Goal: Transaction & Acquisition: Purchase product/service

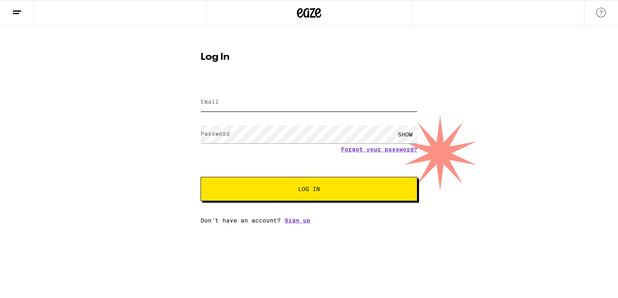
type input "[EMAIL_ADDRESS][DOMAIN_NAME]"
click at [264, 198] on button "Log In" at bounding box center [309, 189] width 217 height 24
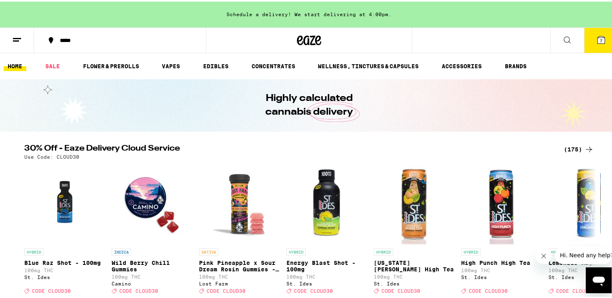
click at [596, 35] on icon at bounding box center [601, 39] width 10 height 10
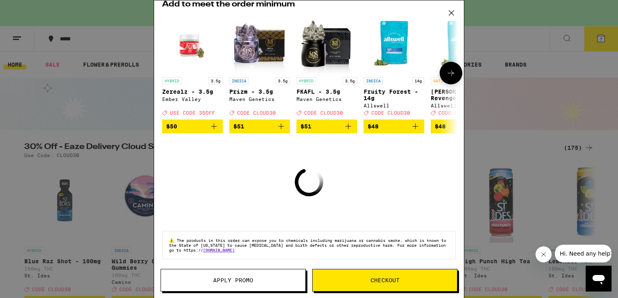
scroll to position [66, 0]
drag, startPoint x: 278, startPoint y: 179, endPoint x: 287, endPoint y: 165, distance: 16.0
click at [278, 178] on div "Your Cart Schedule a delivery! We start delivering at 4:00pm. Add to meet the o…" at bounding box center [309, 137] width 310 height 274
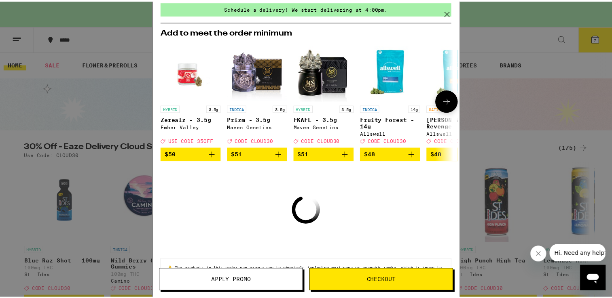
scroll to position [0, 0]
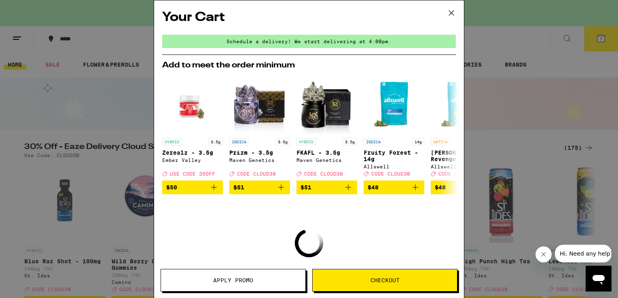
click at [446, 11] on icon at bounding box center [451, 13] width 12 height 12
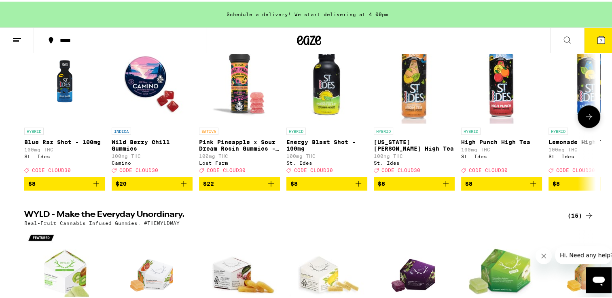
scroll to position [121, 0]
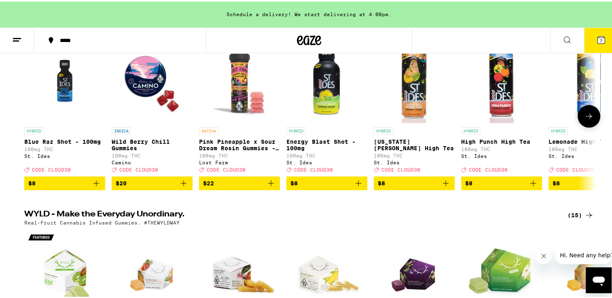
click at [584, 116] on icon at bounding box center [589, 115] width 10 height 10
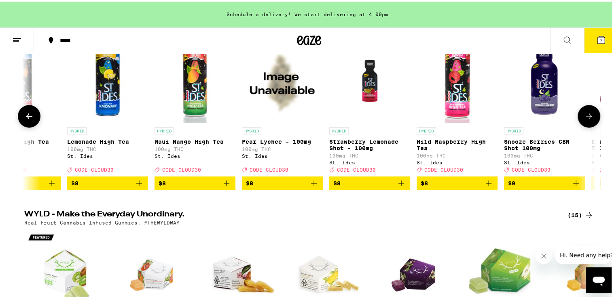
click at [584, 116] on icon at bounding box center [589, 115] width 10 height 10
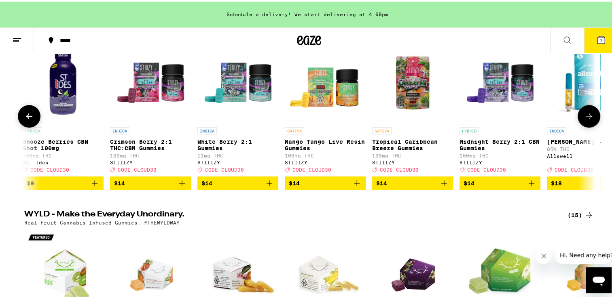
click at [584, 116] on icon at bounding box center [589, 115] width 10 height 10
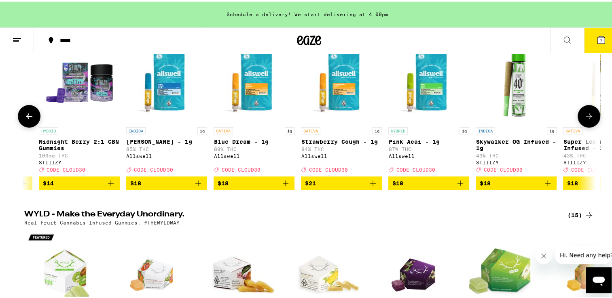
scroll to position [0, 1444]
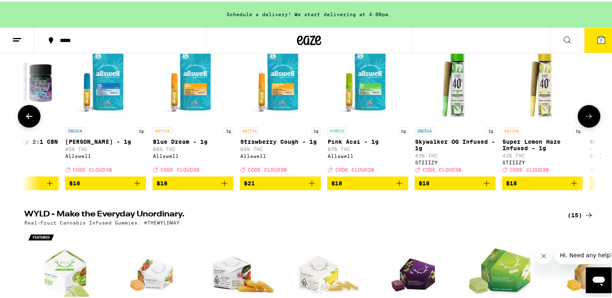
click at [584, 116] on icon at bounding box center [589, 115] width 10 height 10
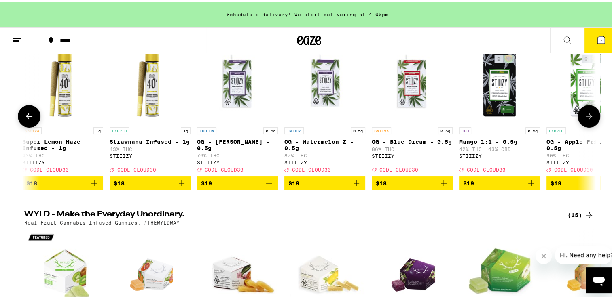
scroll to position [0, 1925]
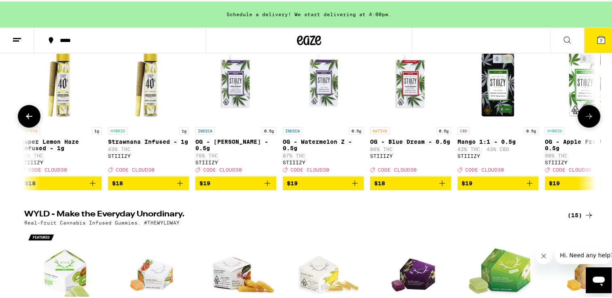
click at [584, 116] on icon at bounding box center [589, 115] width 10 height 10
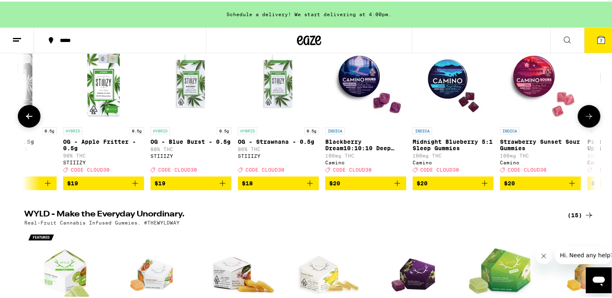
click at [584, 116] on icon at bounding box center [589, 115] width 10 height 10
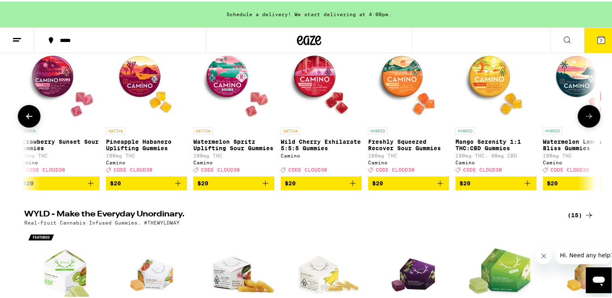
click at [584, 116] on icon at bounding box center [589, 115] width 10 height 10
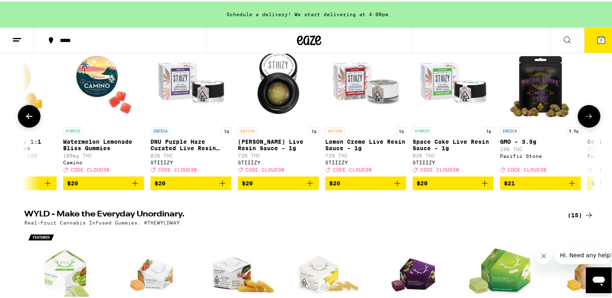
scroll to position [0, 3369]
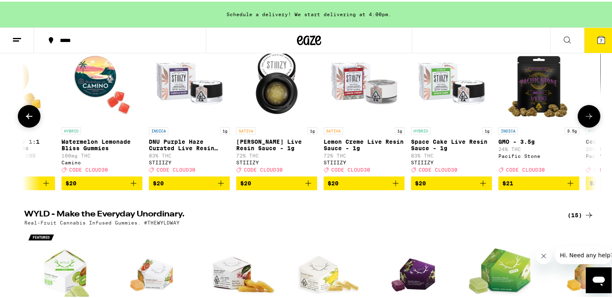
click at [584, 116] on icon at bounding box center [589, 115] width 10 height 10
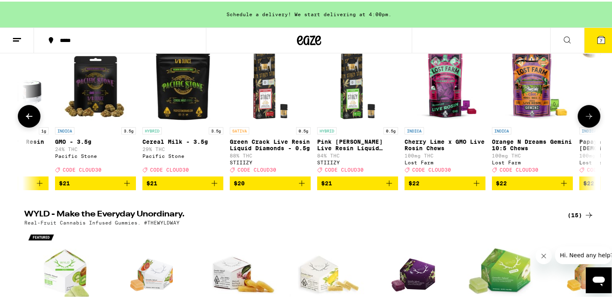
scroll to position [0, 3851]
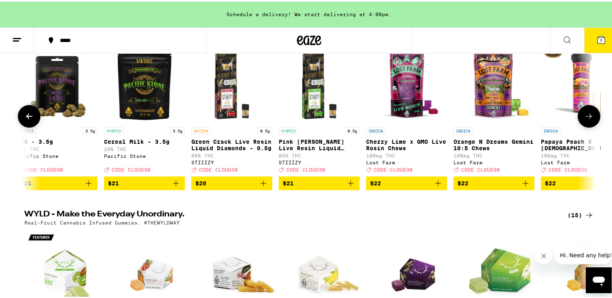
click at [586, 115] on icon at bounding box center [589, 115] width 10 height 10
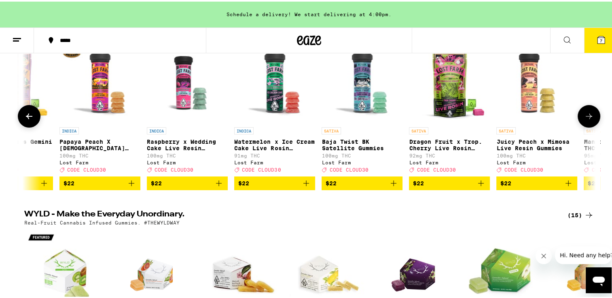
click at [586, 115] on icon at bounding box center [589, 115] width 10 height 10
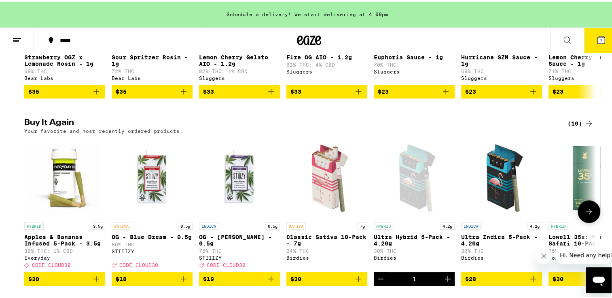
scroll to position [849, 0]
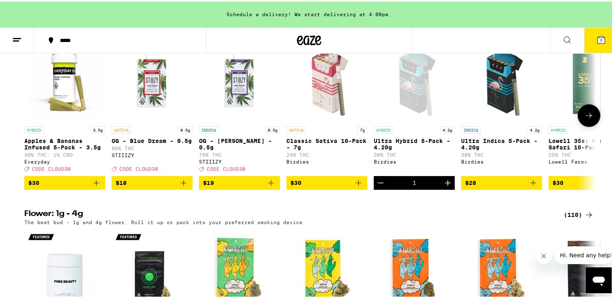
click at [94, 184] on icon "Add to bag" at bounding box center [96, 182] width 6 height 6
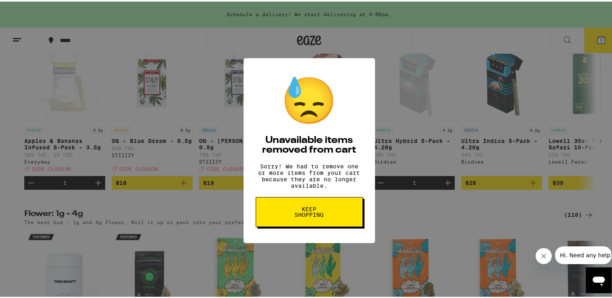
click at [287, 175] on p "Sorry! We had to remove one or more items from your cart because they are no lo…" at bounding box center [309, 175] width 107 height 26
click at [288, 214] on span "Keep Shopping" at bounding box center [309, 210] width 42 height 11
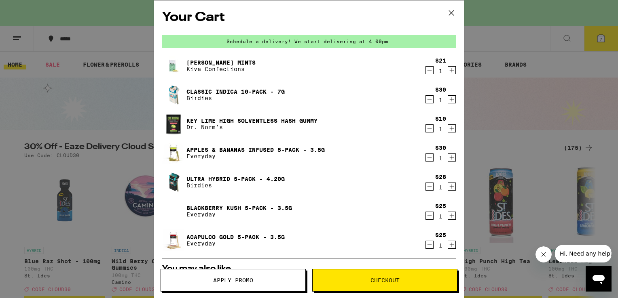
click at [426, 129] on icon "Decrement" at bounding box center [429, 129] width 7 height 10
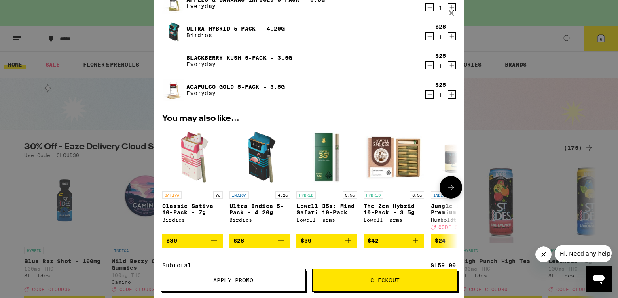
scroll to position [162, 0]
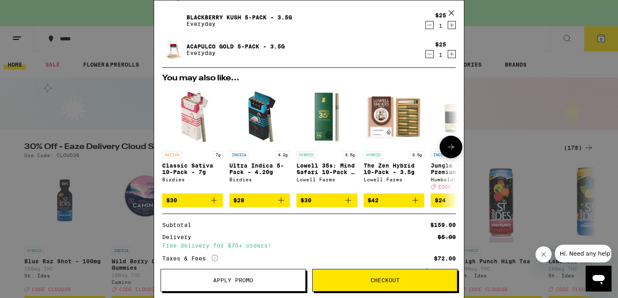
click at [446, 145] on icon at bounding box center [451, 147] width 10 height 10
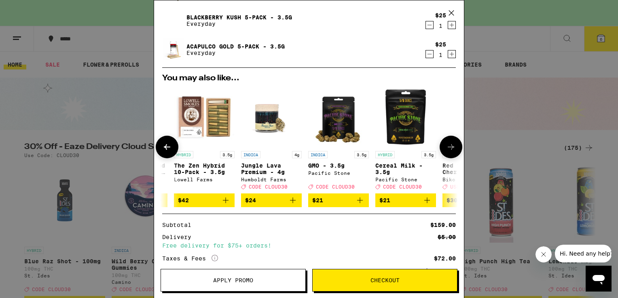
scroll to position [0, 199]
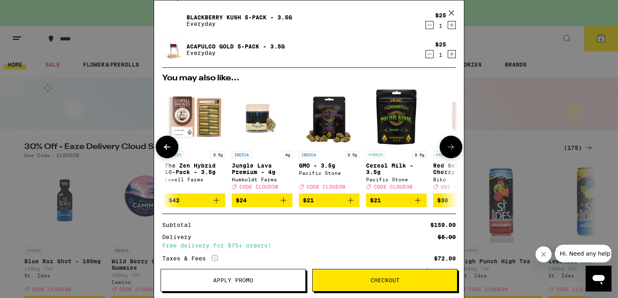
click at [284, 202] on icon "Add to bag" at bounding box center [284, 201] width 10 height 10
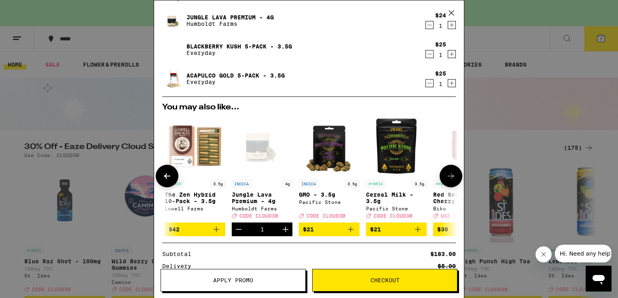
click at [446, 175] on icon at bounding box center [451, 176] width 10 height 10
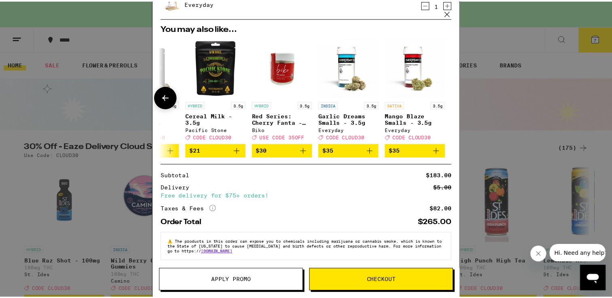
scroll to position [247, 0]
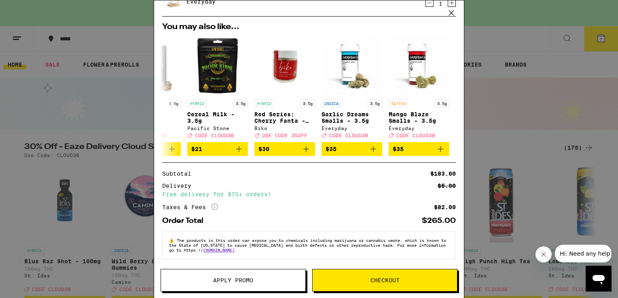
click at [231, 285] on button "Apply Promo" at bounding box center [233, 280] width 145 height 23
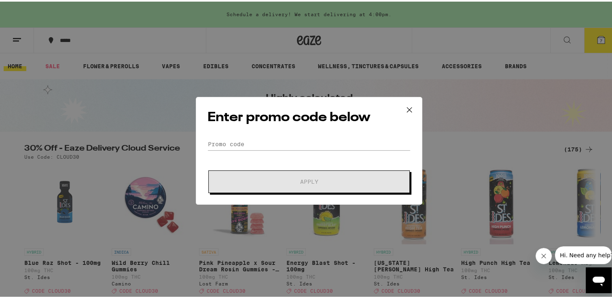
click at [406, 105] on icon at bounding box center [409, 108] width 12 height 12
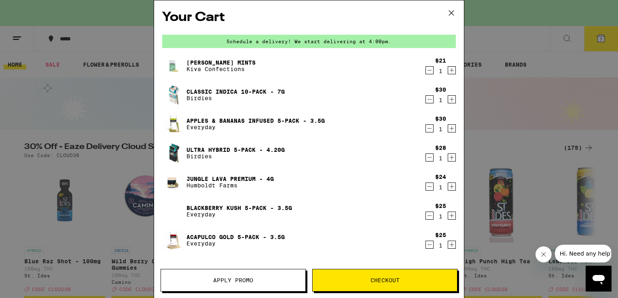
click at [454, 12] on icon at bounding box center [451, 13] width 12 height 12
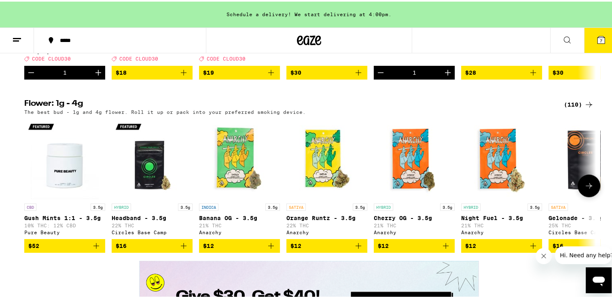
scroll to position [849, 0]
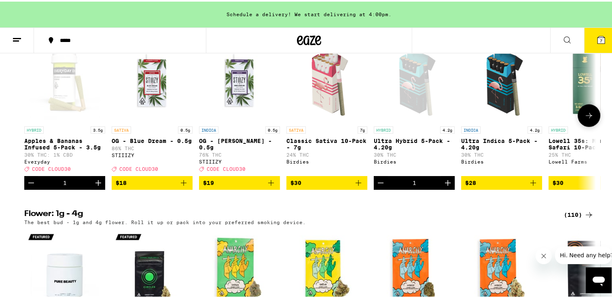
click at [583, 125] on button at bounding box center [588, 114] width 23 height 23
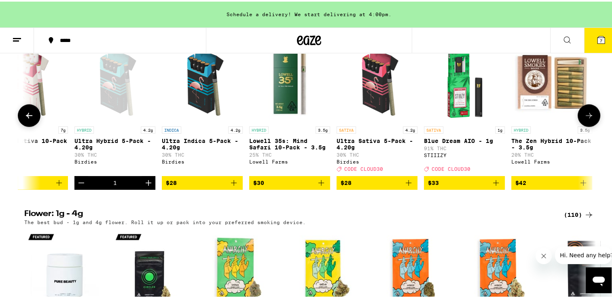
scroll to position [0, 304]
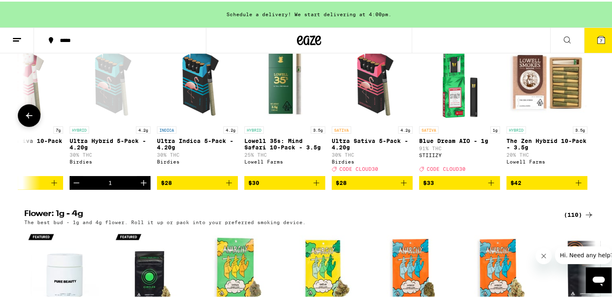
click at [399, 186] on icon "Add to bag" at bounding box center [404, 182] width 10 height 10
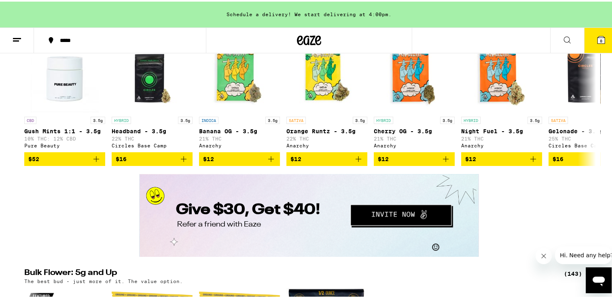
scroll to position [1051, 0]
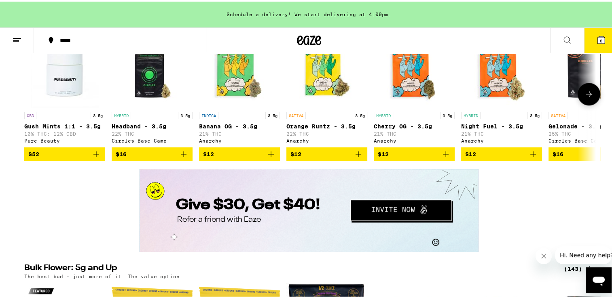
click at [590, 97] on icon at bounding box center [589, 93] width 10 height 10
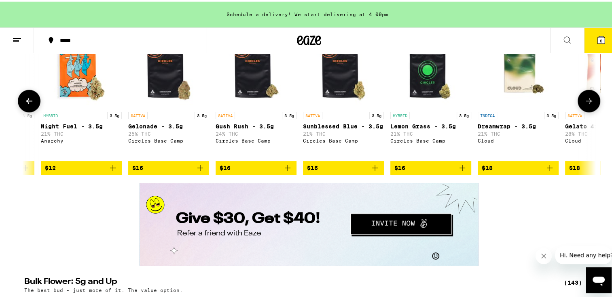
scroll to position [0, 481]
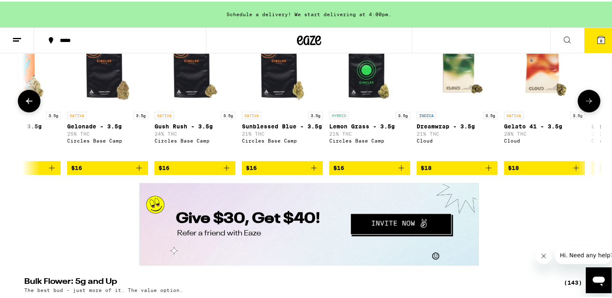
click at [584, 111] on button at bounding box center [588, 99] width 23 height 23
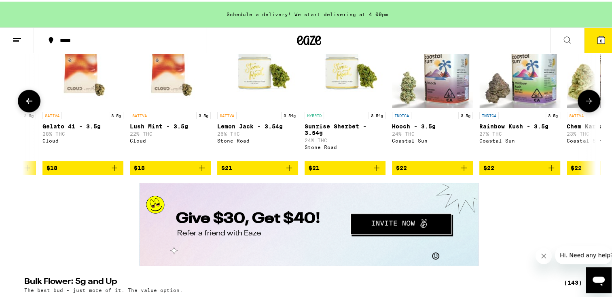
scroll to position [0, 962]
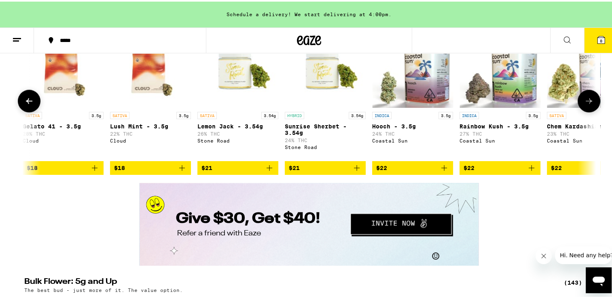
click at [584, 111] on button at bounding box center [588, 99] width 23 height 23
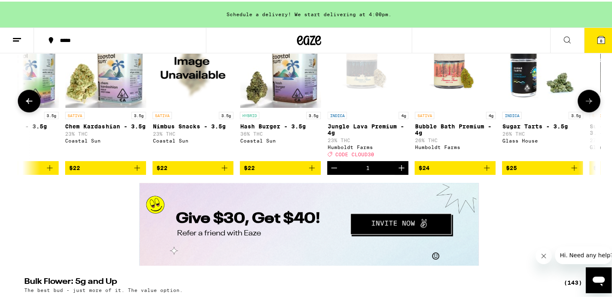
click at [584, 111] on button at bounding box center [588, 99] width 23 height 23
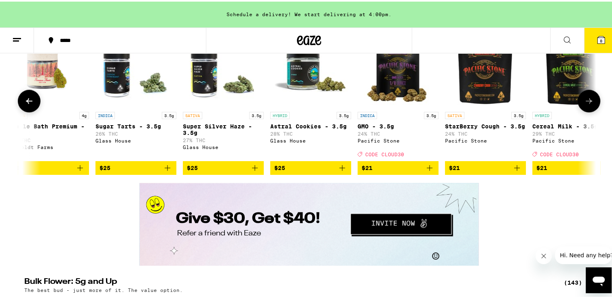
scroll to position [0, 1925]
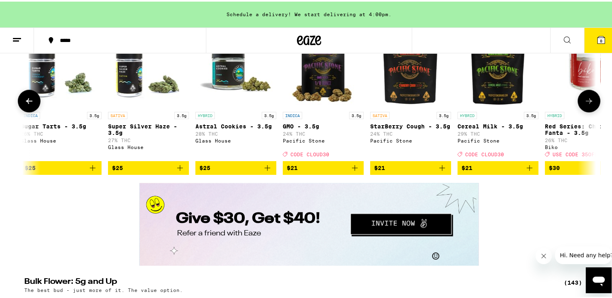
click at [29, 104] on icon at bounding box center [29, 100] width 10 height 10
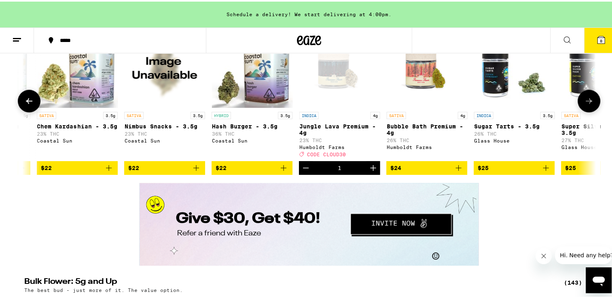
scroll to position [0, 1444]
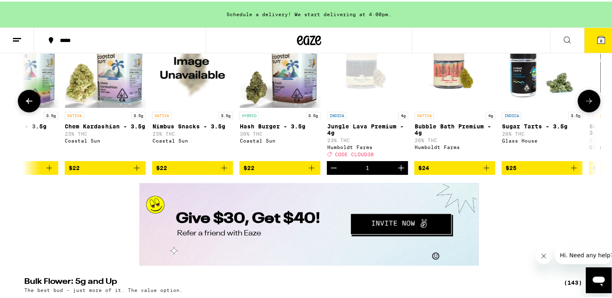
click at [586, 111] on button at bounding box center [588, 99] width 23 height 23
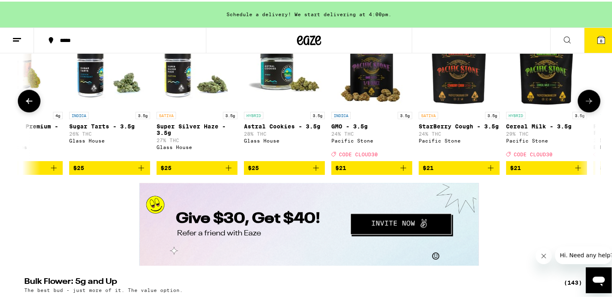
scroll to position [0, 1926]
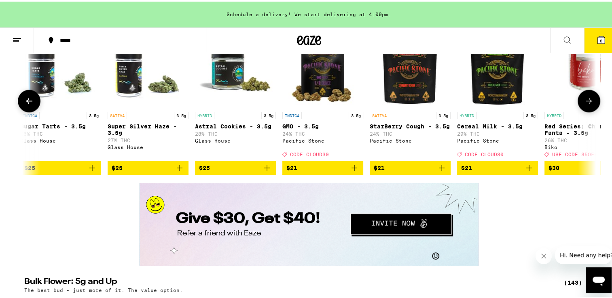
click at [586, 111] on button at bounding box center [588, 99] width 23 height 23
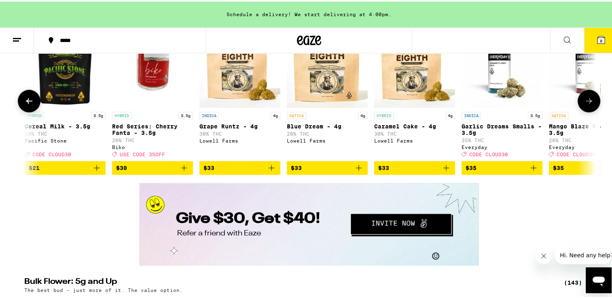
scroll to position [0, 2407]
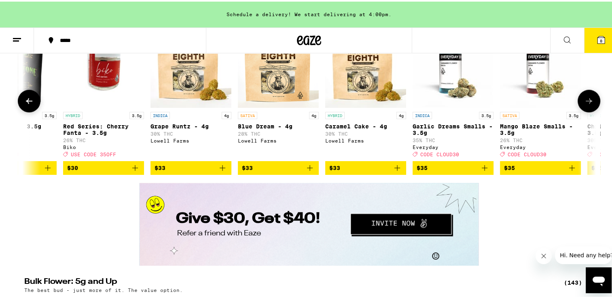
click at [586, 111] on button at bounding box center [588, 99] width 23 height 23
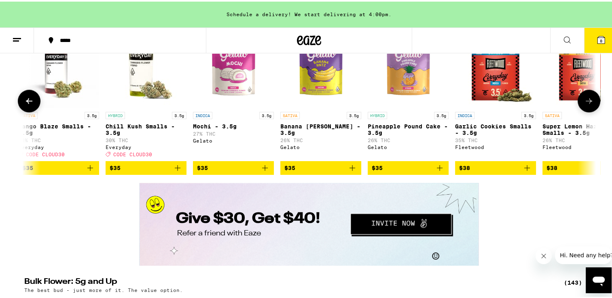
click at [586, 111] on button at bounding box center [588, 99] width 23 height 23
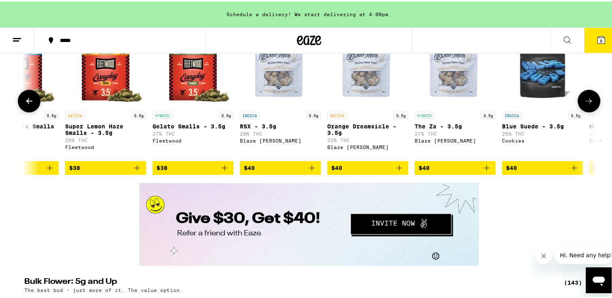
scroll to position [0, 3370]
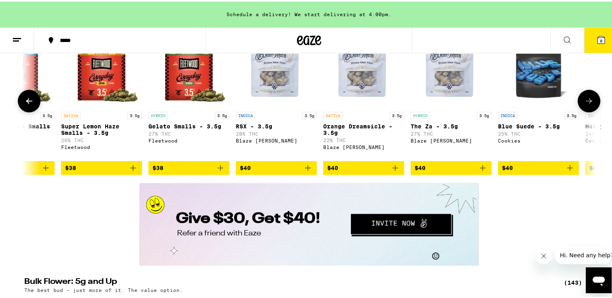
click at [32, 111] on button at bounding box center [29, 99] width 23 height 23
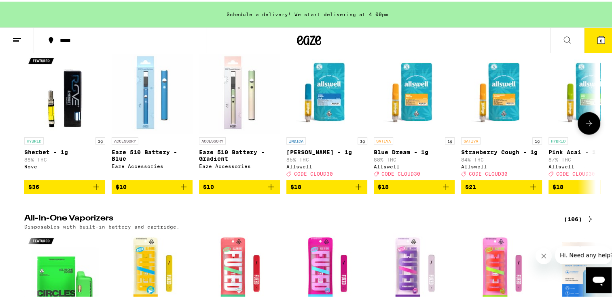
scroll to position [1456, 0]
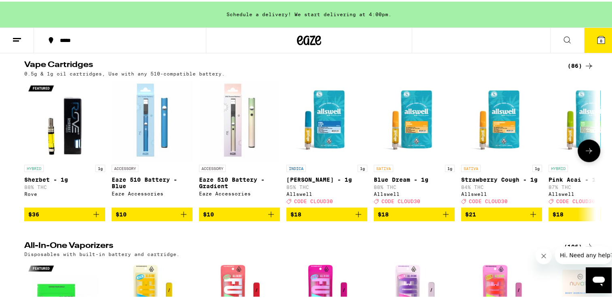
click at [590, 154] on icon at bounding box center [589, 149] width 10 height 10
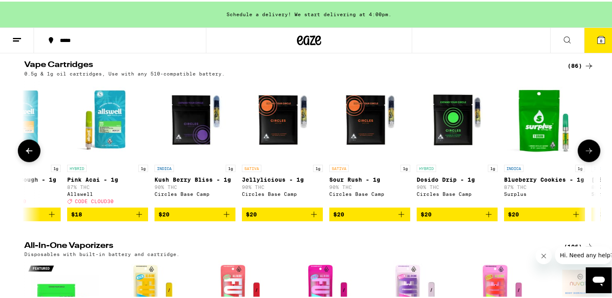
click at [590, 154] on icon at bounding box center [589, 149] width 10 height 10
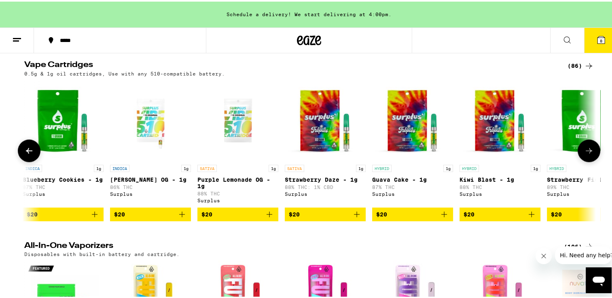
click at [590, 154] on icon at bounding box center [589, 149] width 10 height 10
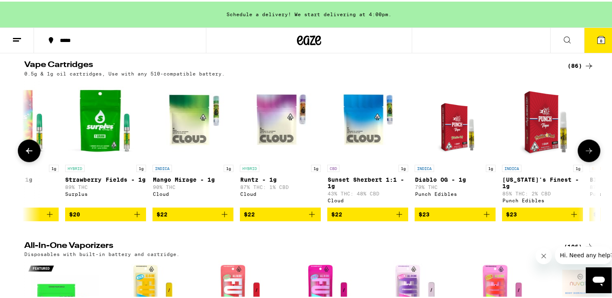
click at [590, 154] on icon at bounding box center [589, 149] width 10 height 10
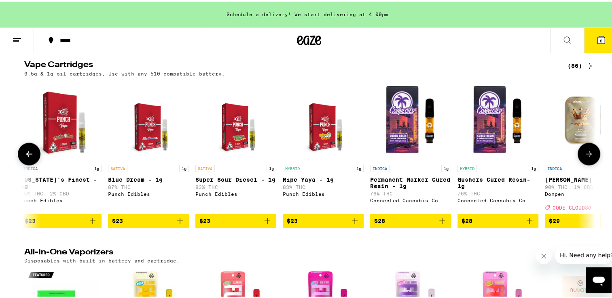
click at [590, 164] on button at bounding box center [588, 152] width 23 height 23
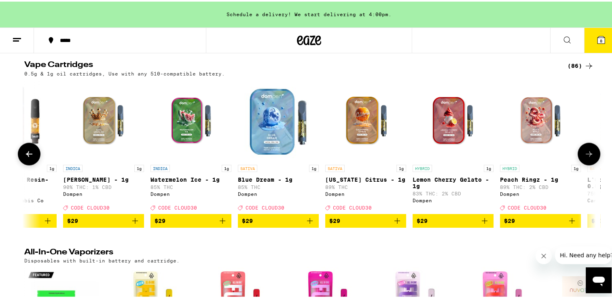
click at [590, 164] on button at bounding box center [588, 152] width 23 height 23
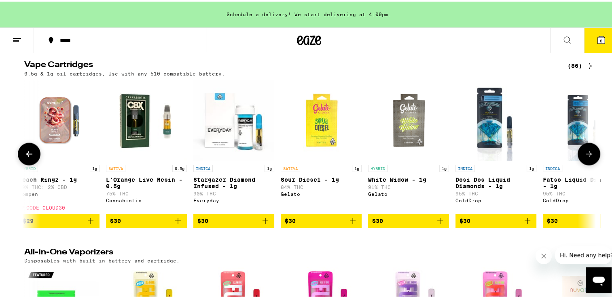
click at [590, 164] on button at bounding box center [588, 152] width 23 height 23
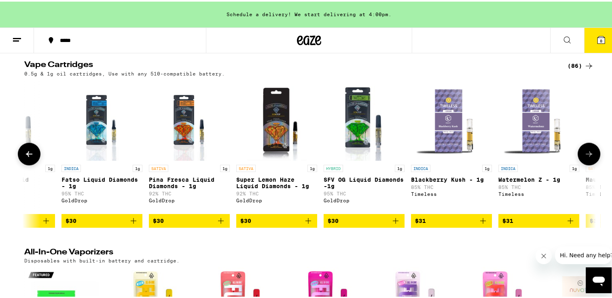
click at [590, 164] on button at bounding box center [588, 152] width 23 height 23
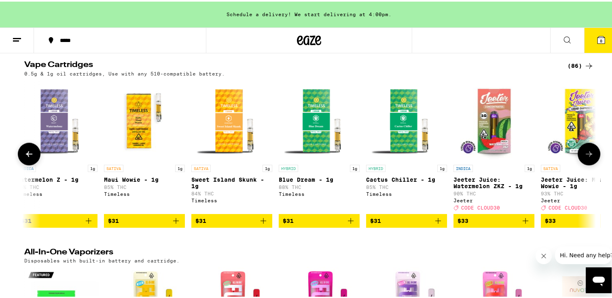
click at [590, 164] on button at bounding box center [588, 152] width 23 height 23
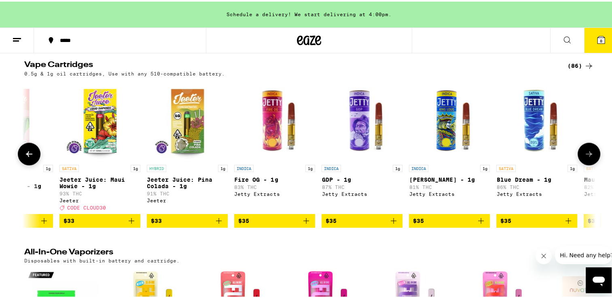
click at [590, 164] on button at bounding box center [588, 152] width 23 height 23
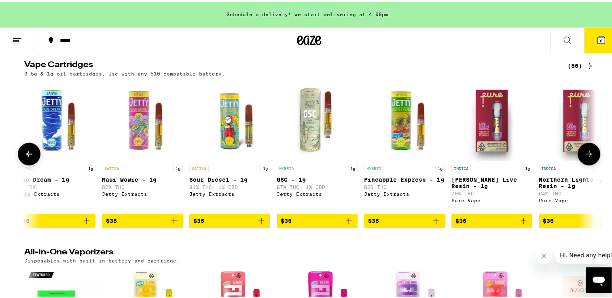
click at [590, 164] on button at bounding box center [588, 152] width 23 height 23
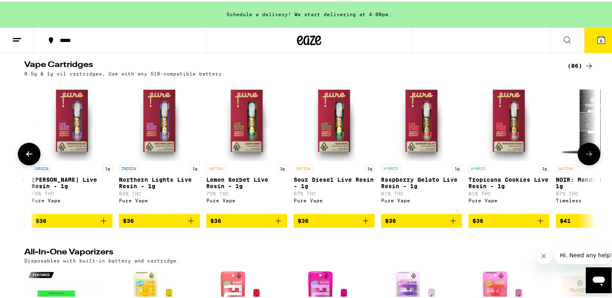
scroll to position [0, 5295]
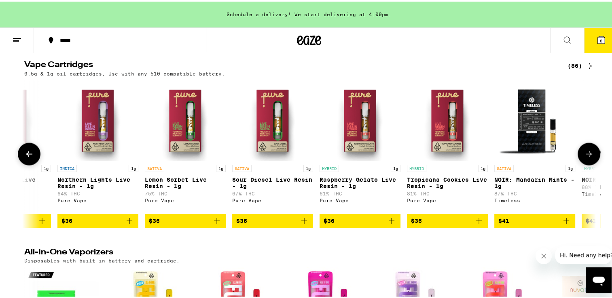
click at [584, 157] on icon at bounding box center [589, 153] width 10 height 10
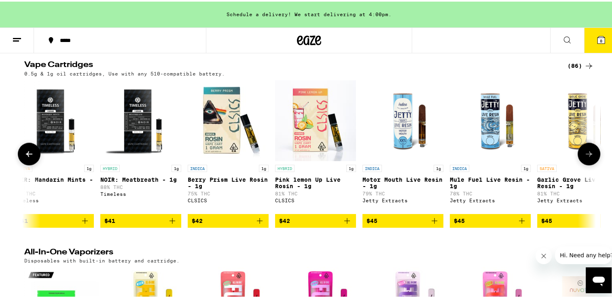
click at [584, 157] on icon at bounding box center [589, 153] width 10 height 10
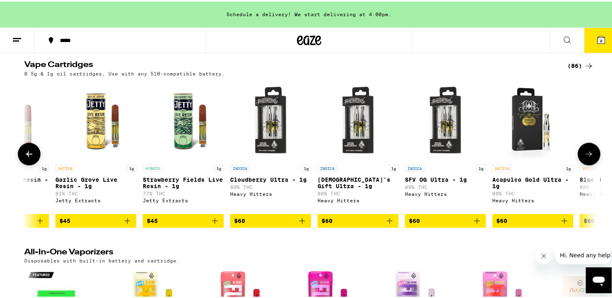
click at [584, 157] on icon at bounding box center [589, 153] width 10 height 10
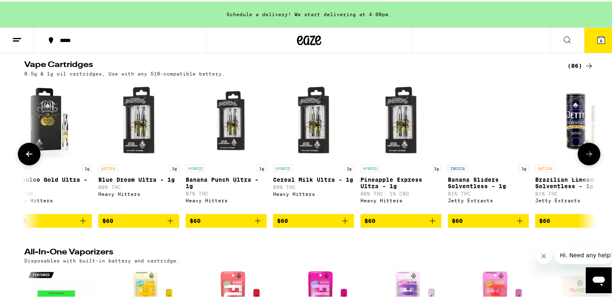
click at [584, 157] on icon at bounding box center [589, 153] width 10 height 10
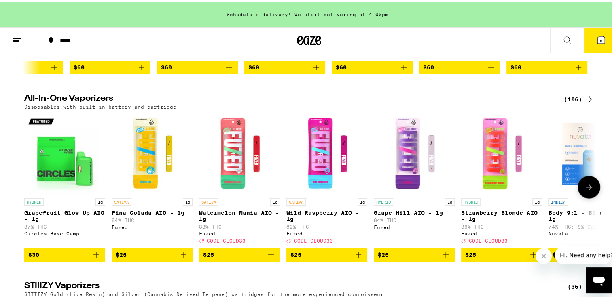
scroll to position [1658, 0]
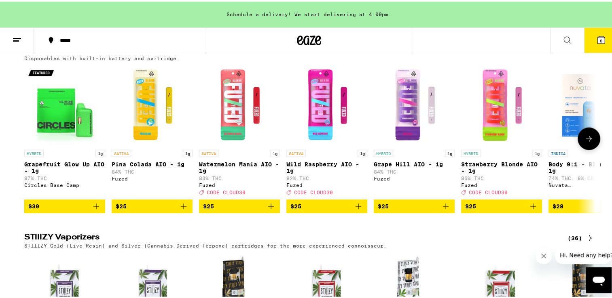
click at [589, 149] on button at bounding box center [588, 137] width 23 height 23
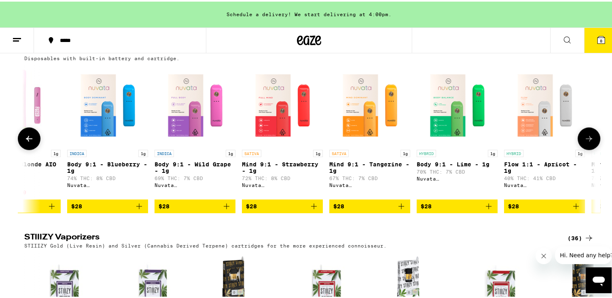
click at [589, 149] on button at bounding box center [588, 137] width 23 height 23
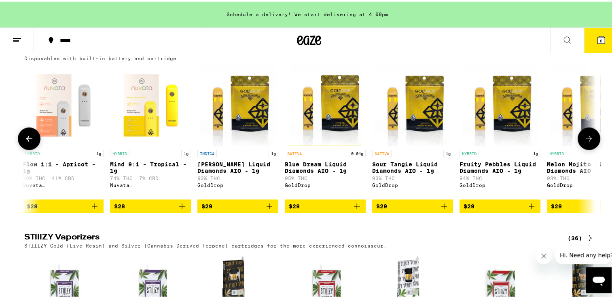
click at [589, 149] on button at bounding box center [588, 137] width 23 height 23
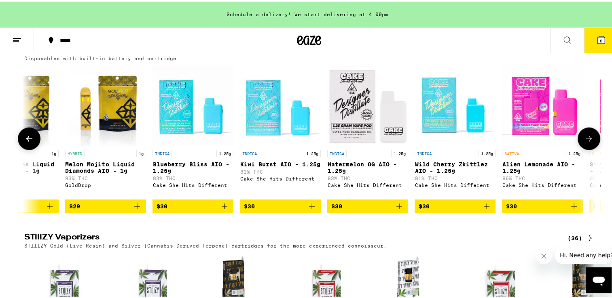
click at [589, 149] on button at bounding box center [588, 137] width 23 height 23
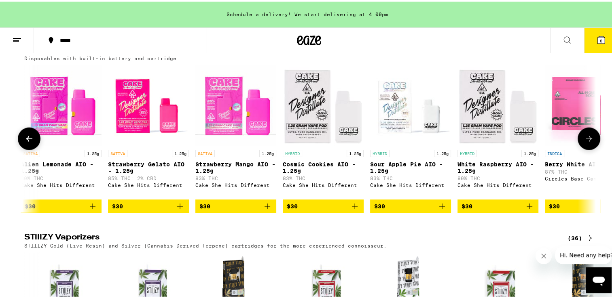
click at [589, 149] on button at bounding box center [588, 137] width 23 height 23
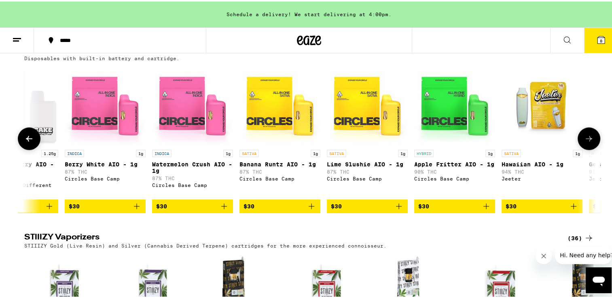
click at [589, 149] on button at bounding box center [588, 137] width 23 height 23
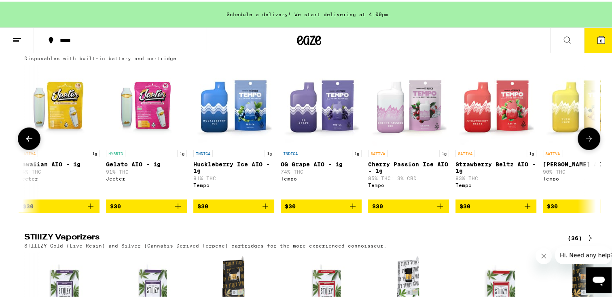
click at [589, 142] on icon at bounding box center [589, 138] width 10 height 10
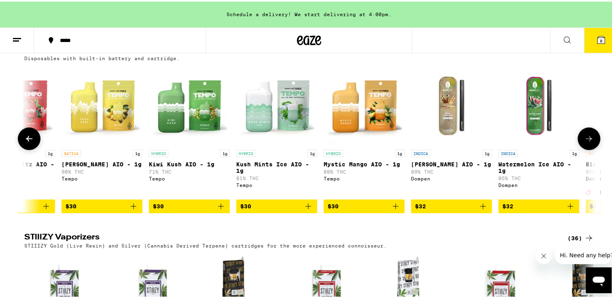
click at [588, 140] on icon at bounding box center [589, 138] width 6 height 6
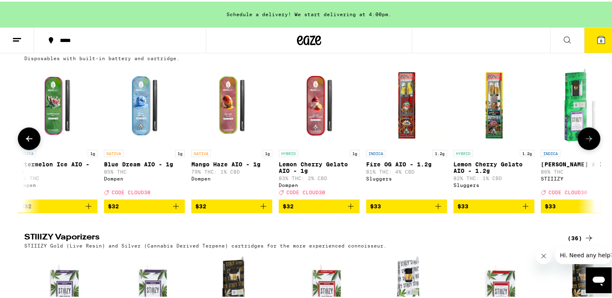
click at [588, 140] on icon at bounding box center [589, 138] width 6 height 6
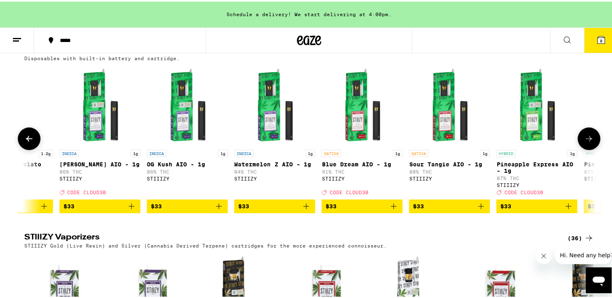
click at [588, 140] on icon at bounding box center [589, 138] width 6 height 6
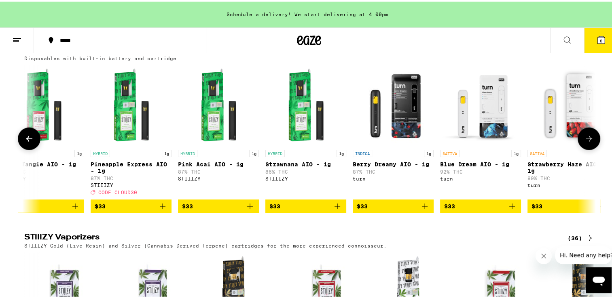
scroll to position [0, 4813]
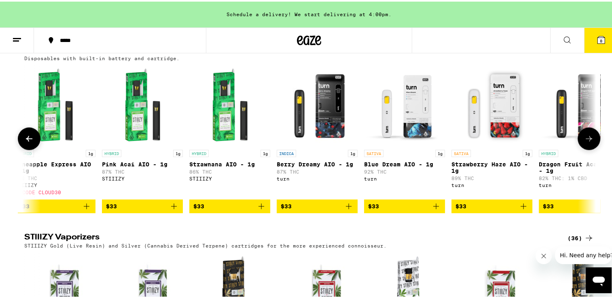
click at [588, 140] on icon at bounding box center [589, 138] width 6 height 6
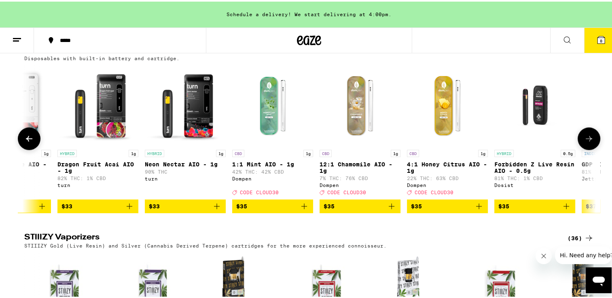
click at [588, 140] on icon at bounding box center [589, 138] width 6 height 6
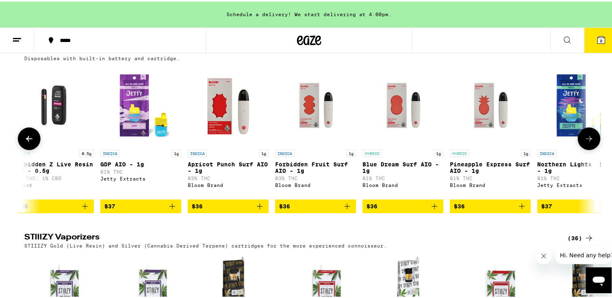
click at [588, 140] on icon at bounding box center [589, 138] width 6 height 6
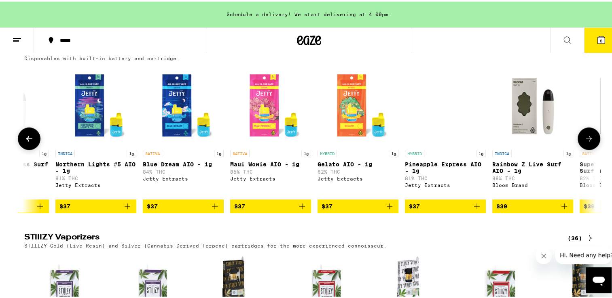
click at [588, 140] on icon at bounding box center [589, 138] width 6 height 6
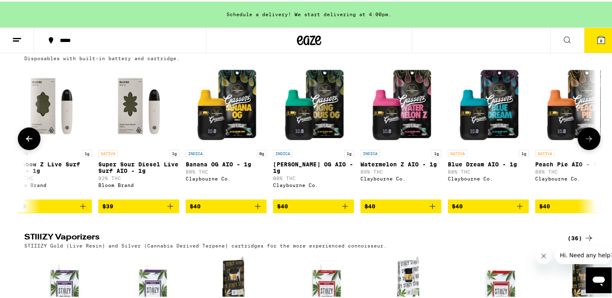
click at [588, 140] on icon at bounding box center [589, 138] width 6 height 6
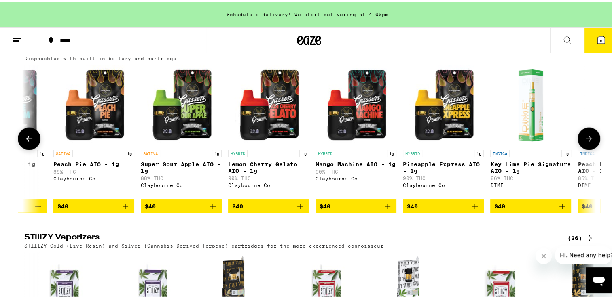
click at [588, 140] on icon at bounding box center [589, 138] width 6 height 6
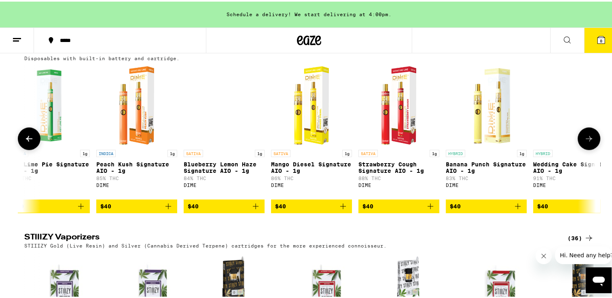
click at [588, 140] on icon at bounding box center [589, 138] width 6 height 6
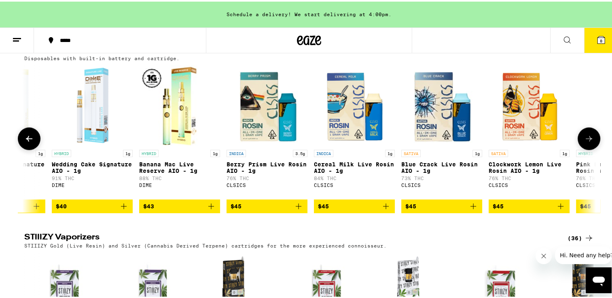
click at [588, 140] on icon at bounding box center [589, 138] width 6 height 6
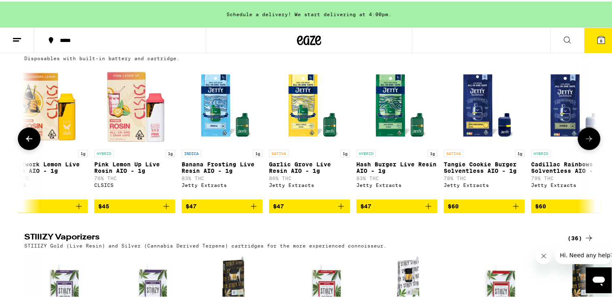
click at [588, 140] on icon at bounding box center [589, 138] width 6 height 6
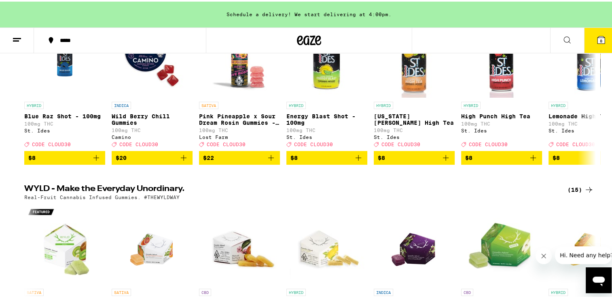
scroll to position [0, 0]
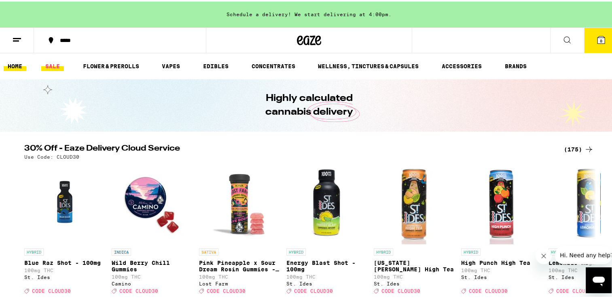
click at [51, 60] on link "SALE" at bounding box center [52, 65] width 23 height 10
click at [51, 64] on link "SALE" at bounding box center [52, 65] width 23 height 10
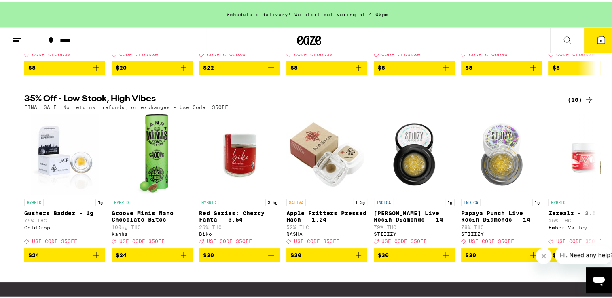
scroll to position [243, 0]
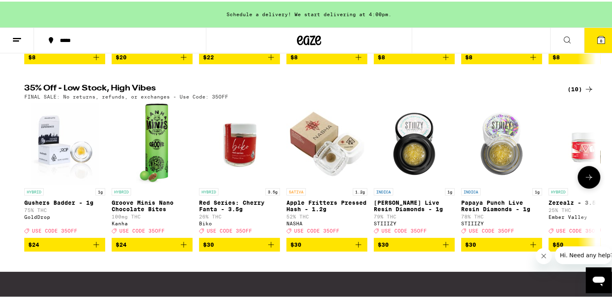
click at [586, 181] on icon at bounding box center [589, 176] width 10 height 10
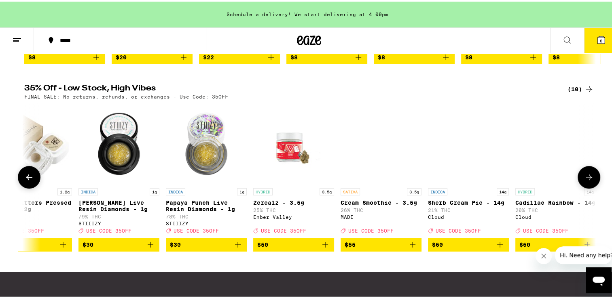
scroll to position [0, 304]
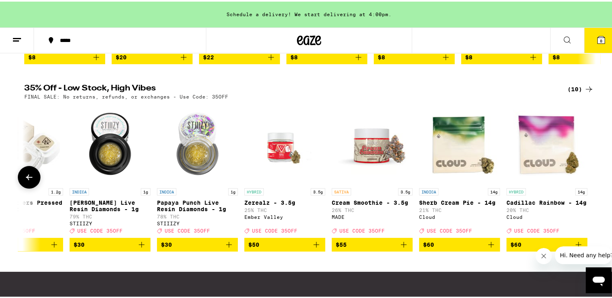
click at [585, 182] on div at bounding box center [588, 176] width 23 height 23
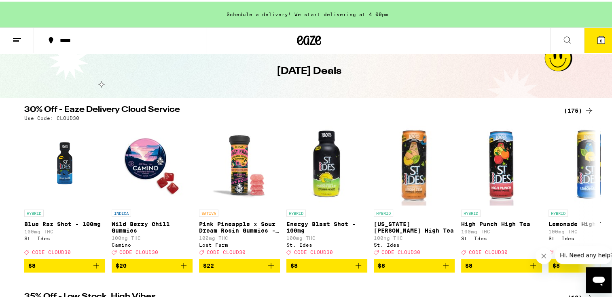
scroll to position [33, 0]
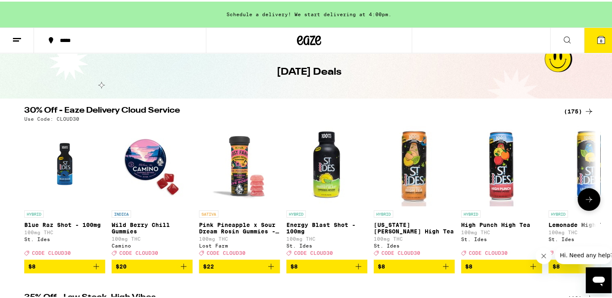
click at [589, 199] on icon at bounding box center [589, 198] width 10 height 10
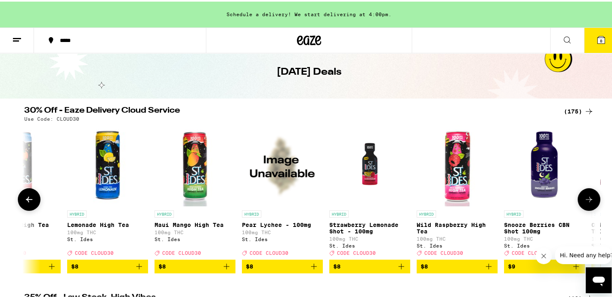
click at [589, 199] on icon at bounding box center [589, 198] width 10 height 10
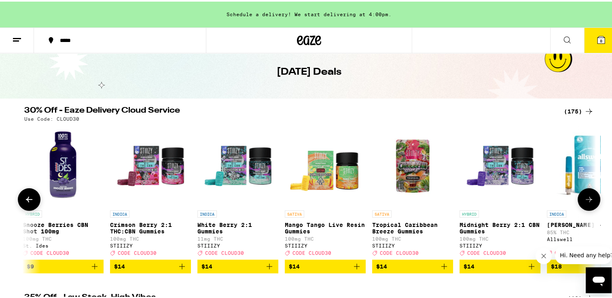
click at [589, 199] on icon at bounding box center [589, 198] width 10 height 10
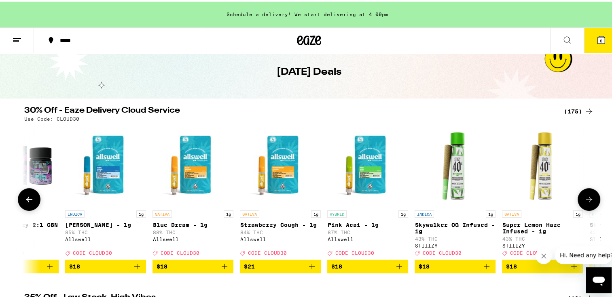
click at [589, 199] on icon at bounding box center [589, 198] width 10 height 10
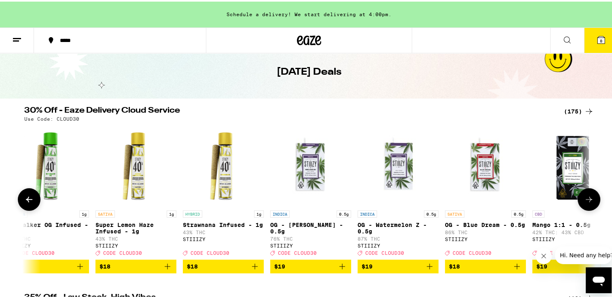
scroll to position [0, 1925]
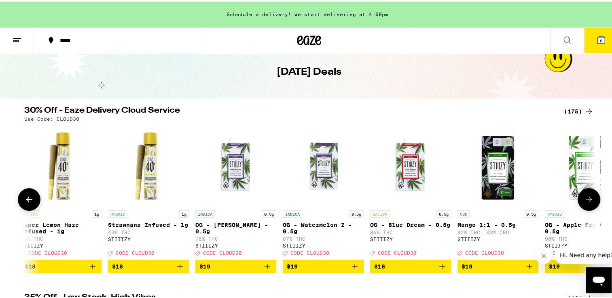
click at [589, 199] on icon at bounding box center [589, 198] width 10 height 10
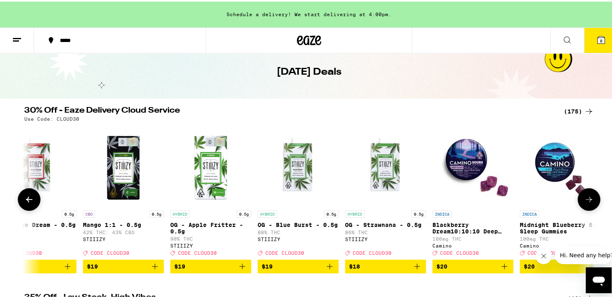
scroll to position [0, 2407]
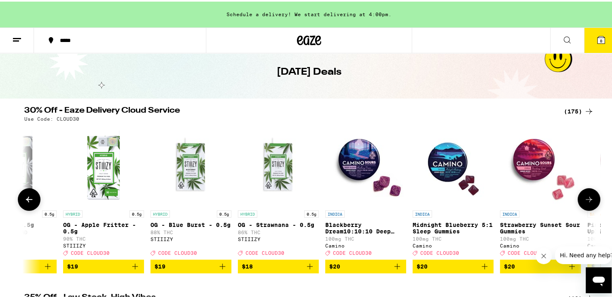
click at [585, 196] on button at bounding box center [588, 198] width 23 height 23
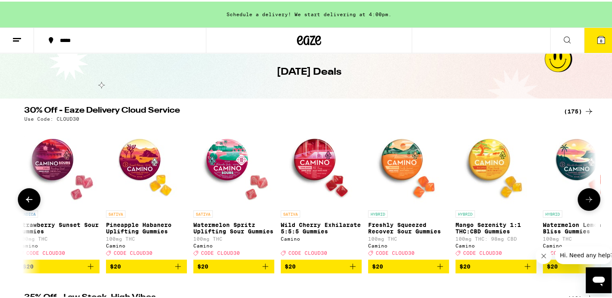
click at [585, 196] on button at bounding box center [588, 198] width 23 height 23
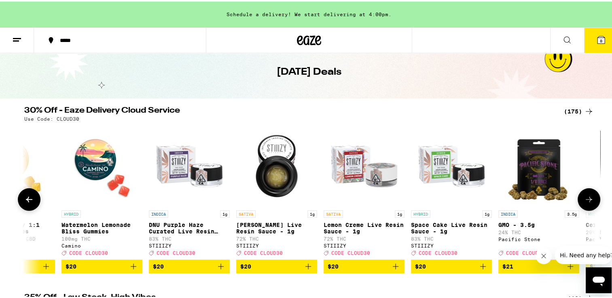
click at [585, 196] on button at bounding box center [588, 198] width 23 height 23
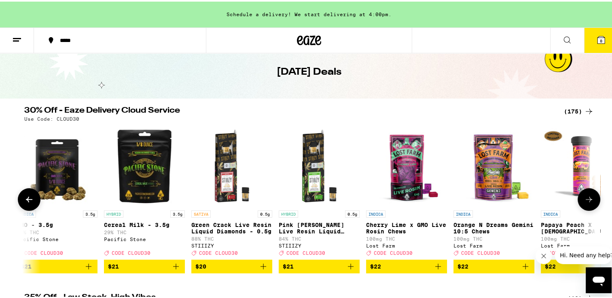
click at [585, 196] on button at bounding box center [588, 198] width 23 height 23
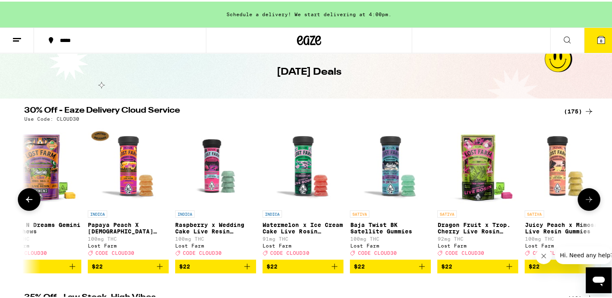
scroll to position [0, 4332]
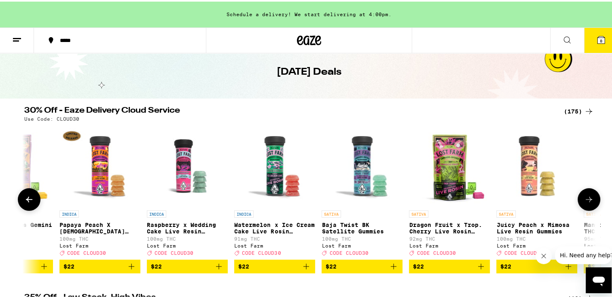
click at [585, 196] on button at bounding box center [588, 198] width 23 height 23
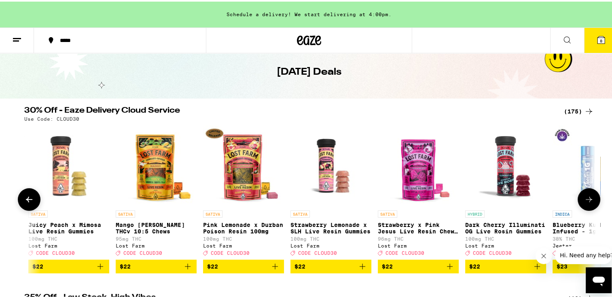
scroll to position [0, 4813]
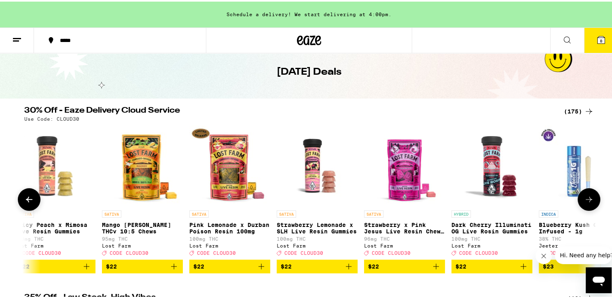
click at [585, 196] on button at bounding box center [588, 198] width 23 height 23
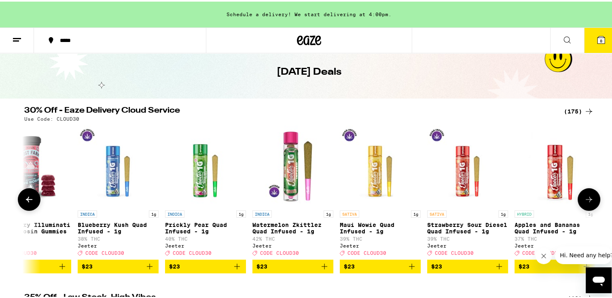
scroll to position [0, 5295]
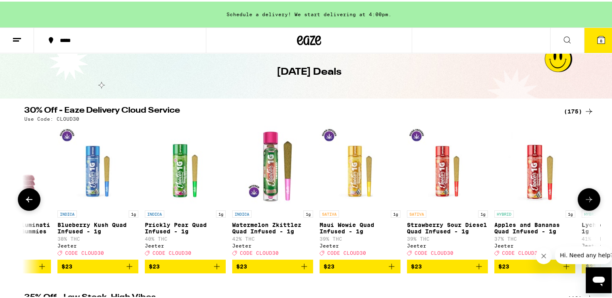
click at [585, 196] on button at bounding box center [588, 198] width 23 height 23
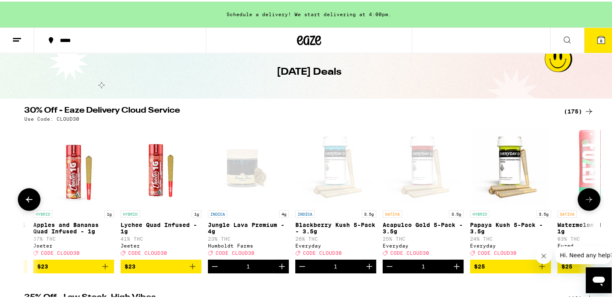
scroll to position [0, 5776]
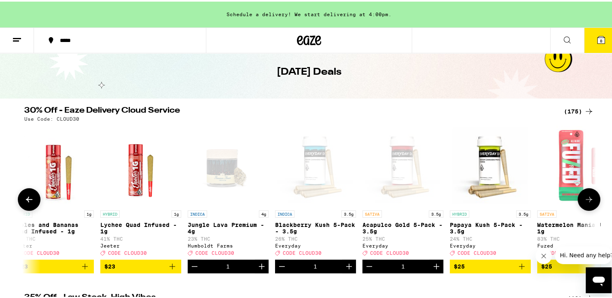
click at [517, 267] on icon "Add to bag" at bounding box center [522, 265] width 10 height 10
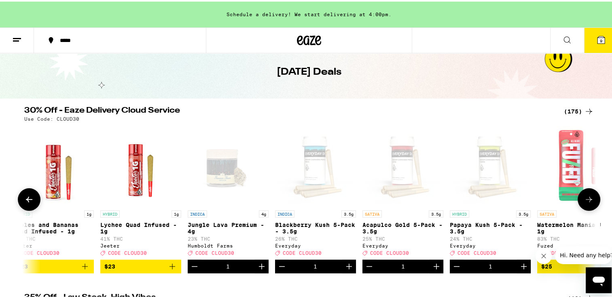
click at [584, 200] on icon at bounding box center [589, 198] width 10 height 10
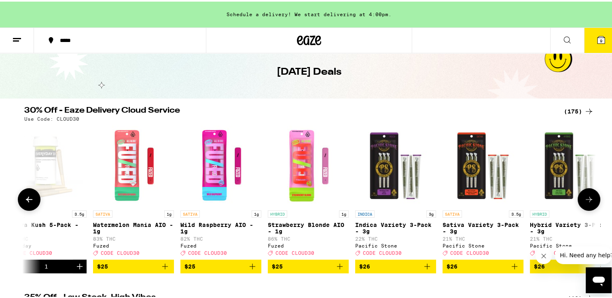
scroll to position [0, 6257]
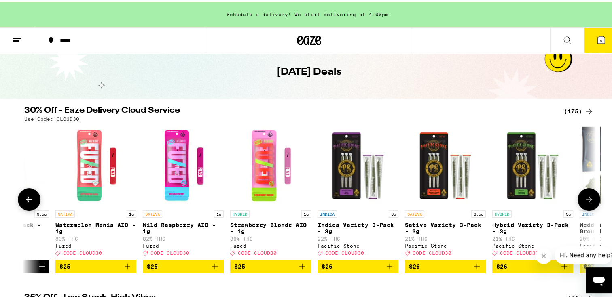
click at [584, 200] on icon at bounding box center [589, 198] width 10 height 10
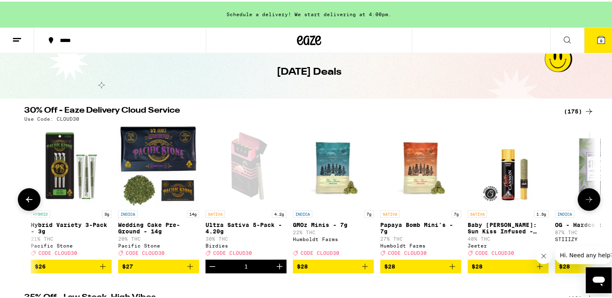
scroll to position [0, 6739]
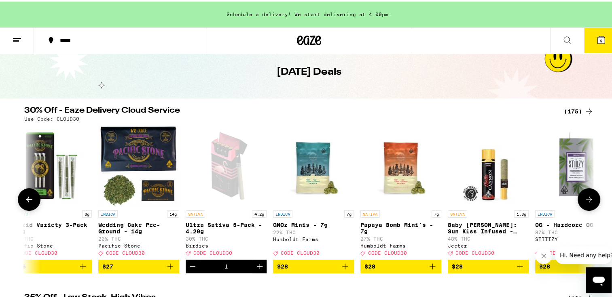
click at [430, 270] on icon "Add to bag" at bounding box center [432, 265] width 10 height 10
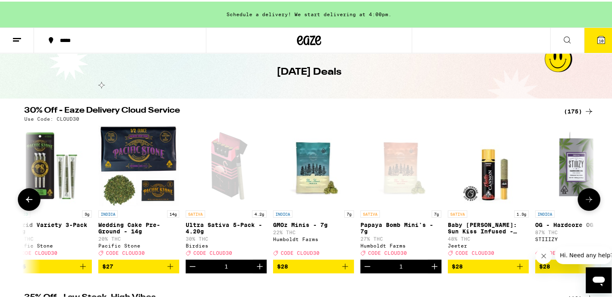
click at [578, 201] on button at bounding box center [588, 198] width 23 height 23
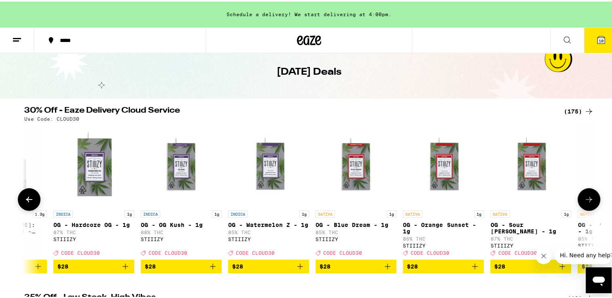
click at [578, 201] on button at bounding box center [588, 198] width 23 height 23
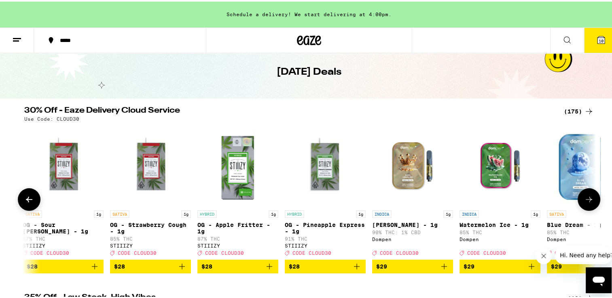
scroll to position [0, 7701]
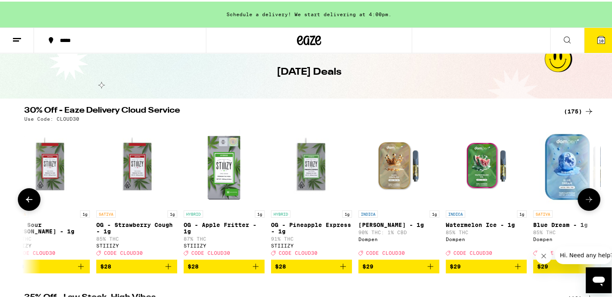
click at [578, 202] on button at bounding box center [588, 198] width 23 height 23
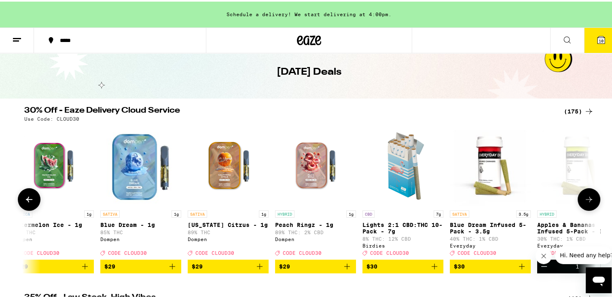
scroll to position [0, 8183]
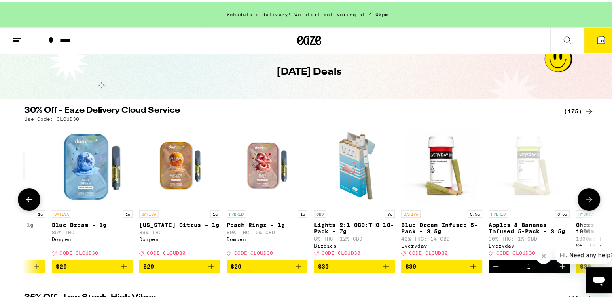
click at [381, 270] on icon "Add to bag" at bounding box center [386, 265] width 10 height 10
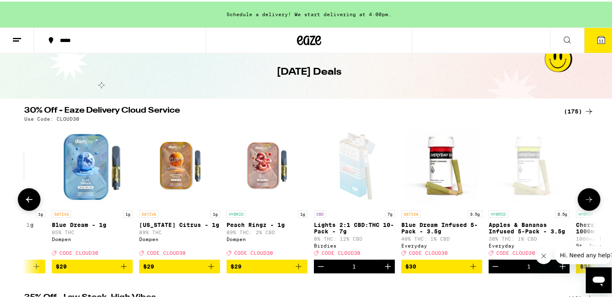
click at [470, 268] on icon "Add to bag" at bounding box center [473, 265] width 6 height 6
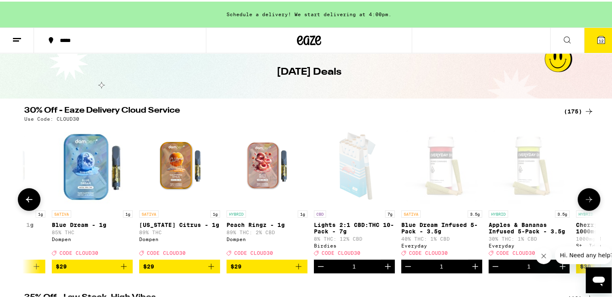
click at [584, 201] on icon at bounding box center [589, 198] width 10 height 10
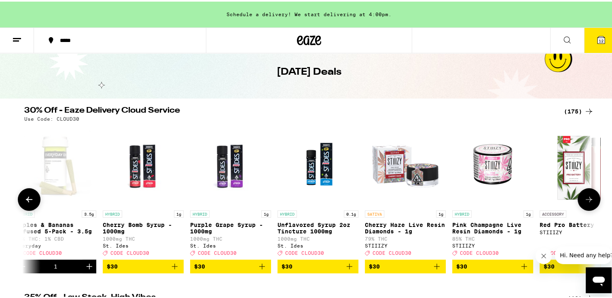
scroll to position [0, 8664]
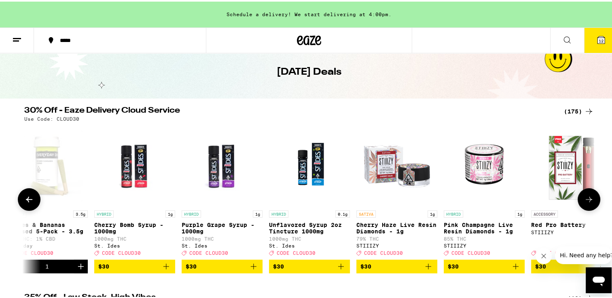
click at [584, 201] on icon at bounding box center [589, 198] width 10 height 10
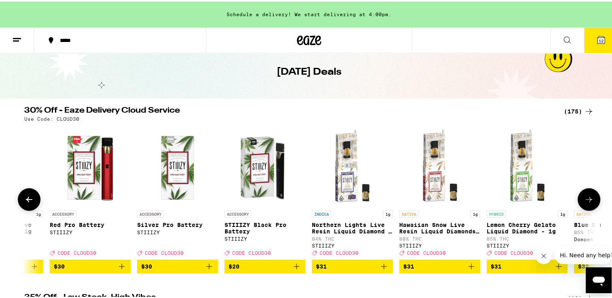
click at [584, 201] on icon at bounding box center [589, 198] width 10 height 10
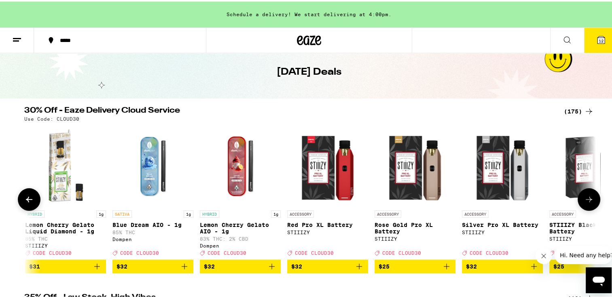
scroll to position [0, 9627]
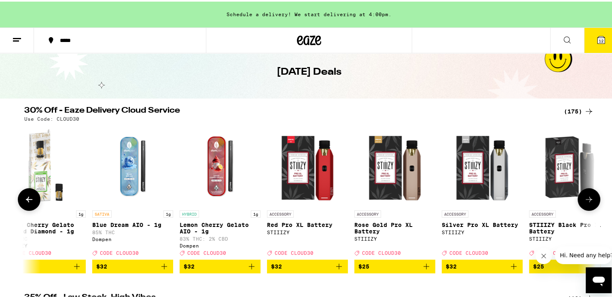
click at [584, 201] on icon at bounding box center [589, 198] width 10 height 10
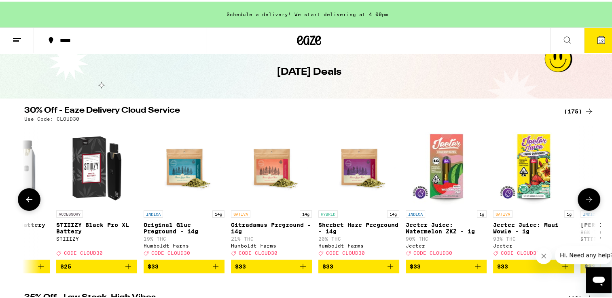
scroll to position [0, 10108]
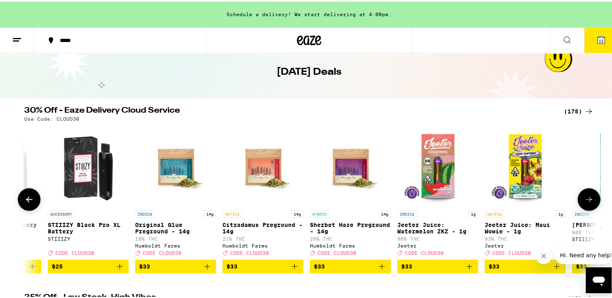
click at [584, 201] on icon at bounding box center [589, 198] width 10 height 10
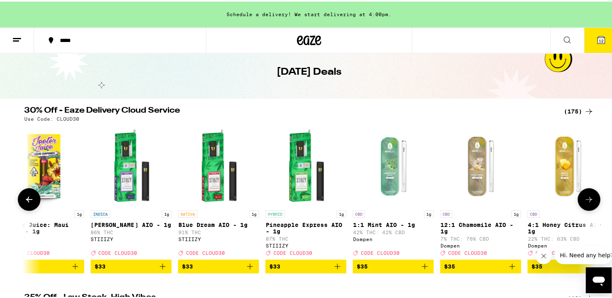
click at [584, 201] on icon at bounding box center [589, 198] width 10 height 10
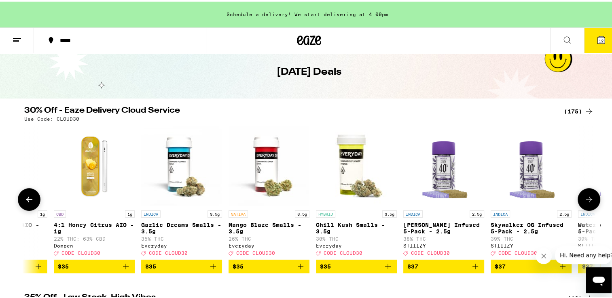
scroll to position [0, 11071]
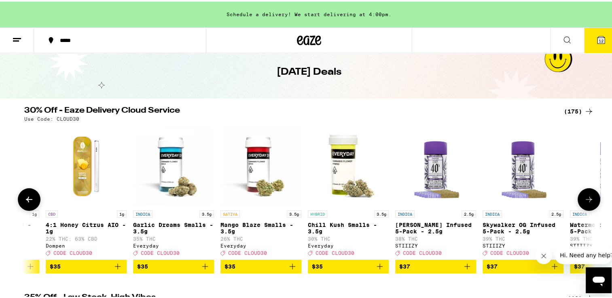
click at [584, 201] on icon at bounding box center [589, 198] width 10 height 10
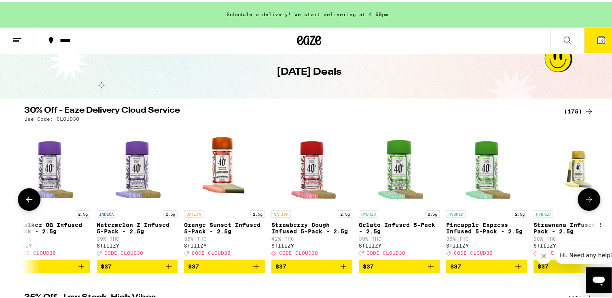
scroll to position [0, 11552]
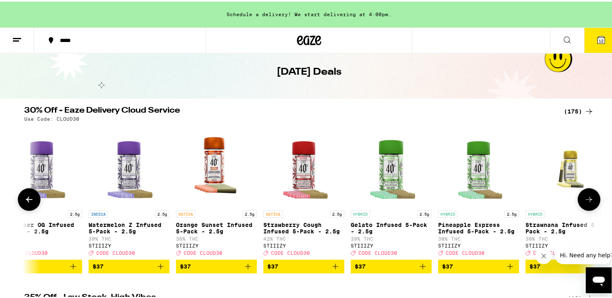
click at [585, 203] on icon at bounding box center [589, 198] width 10 height 10
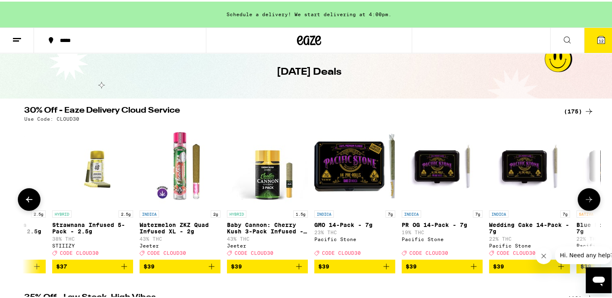
scroll to position [0, 12034]
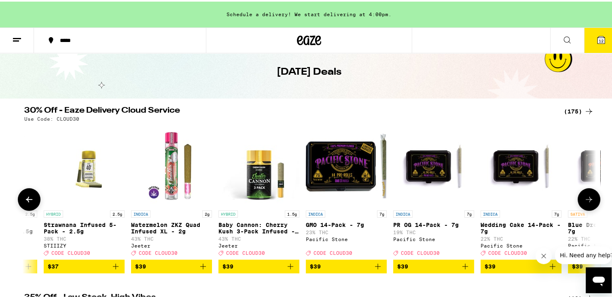
click at [112, 267] on icon "Add to bag" at bounding box center [116, 265] width 10 height 10
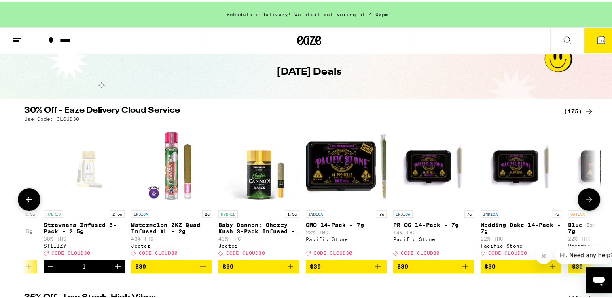
click at [584, 197] on icon at bounding box center [589, 198] width 10 height 10
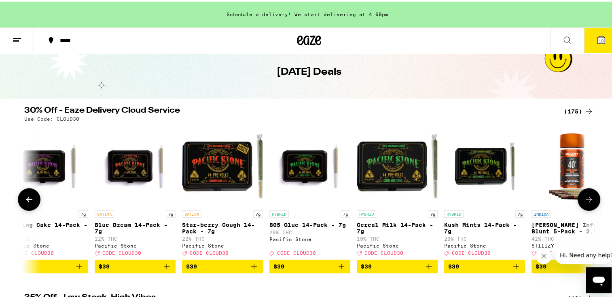
scroll to position [0, 12515]
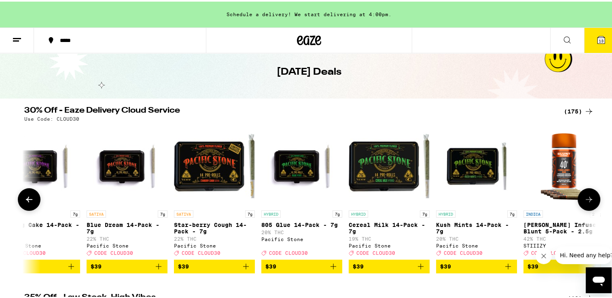
click at [584, 200] on icon at bounding box center [589, 198] width 10 height 10
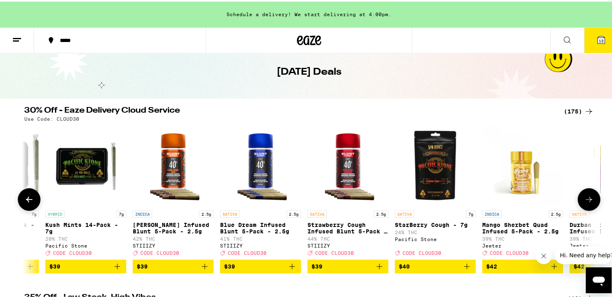
scroll to position [0, 12996]
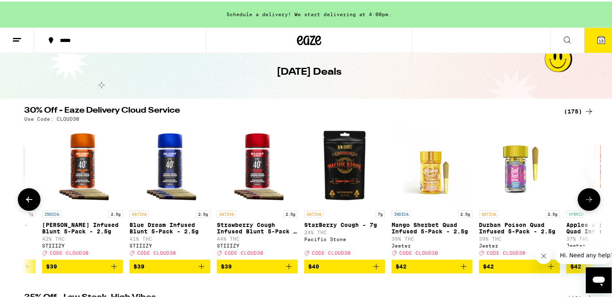
click at [584, 200] on icon at bounding box center [589, 198] width 10 height 10
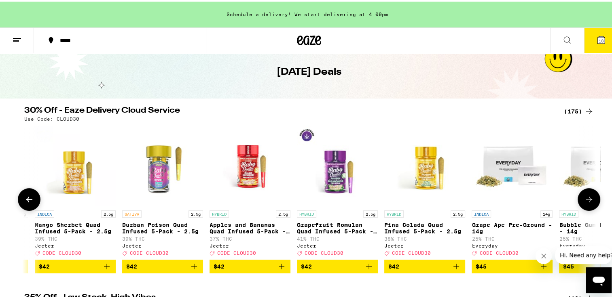
scroll to position [0, 13478]
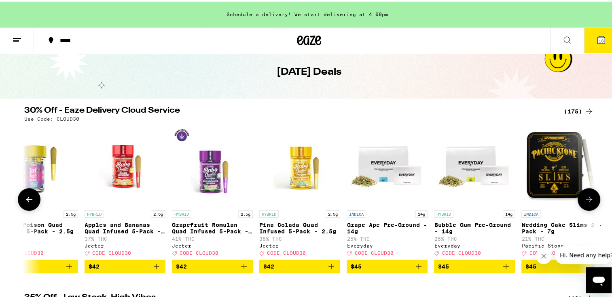
click at [590, 201] on icon at bounding box center [589, 198] width 10 height 10
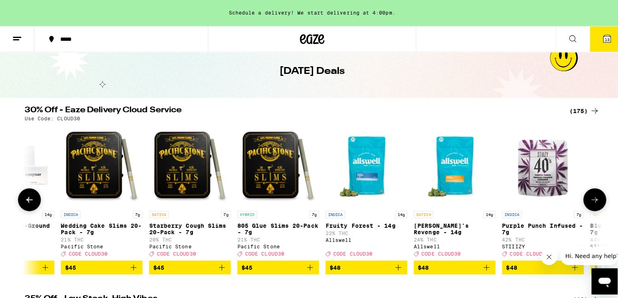
scroll to position [0, 13959]
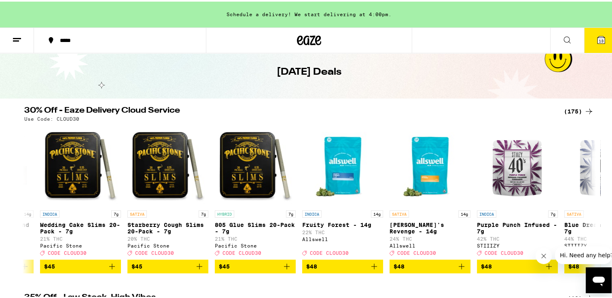
click at [589, 32] on button "13" at bounding box center [601, 38] width 34 height 25
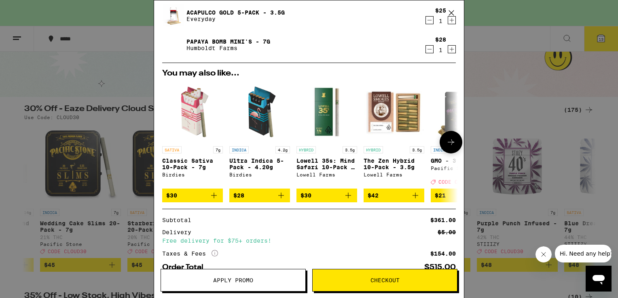
scroll to position [421, 0]
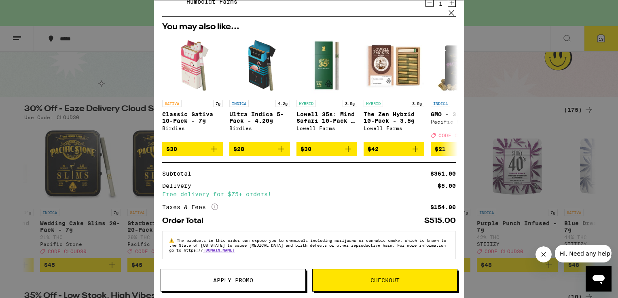
click at [232, 278] on span "Apply Promo" at bounding box center [233, 281] width 40 height 6
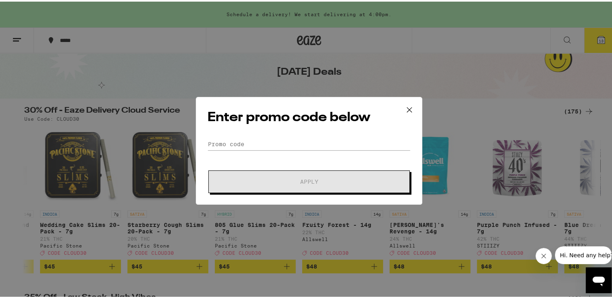
click at [256, 135] on div "Enter promo code below Promo Code Apply" at bounding box center [309, 149] width 226 height 108
click at [251, 142] on input "Promo Code" at bounding box center [308, 143] width 203 height 12
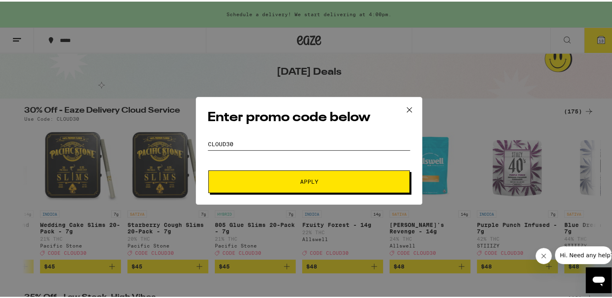
type input "cloud30"
click at [264, 172] on button "Apply" at bounding box center [308, 180] width 201 height 23
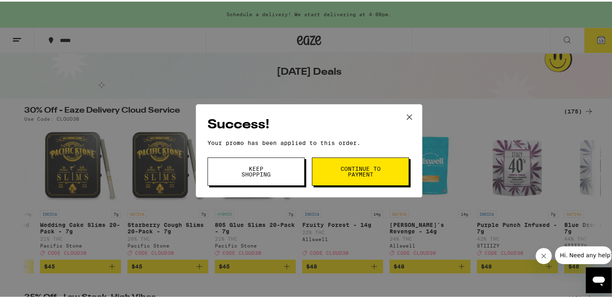
click at [207, 173] on button "Keep Shopping" at bounding box center [255, 170] width 97 height 28
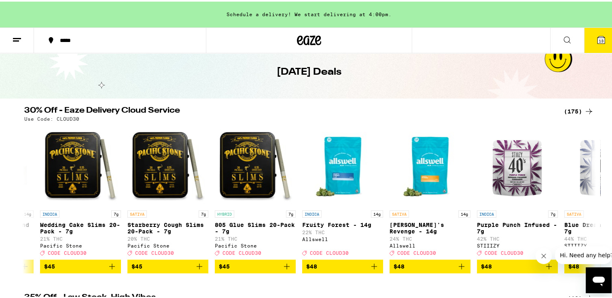
click at [599, 37] on icon at bounding box center [601, 39] width 10 height 10
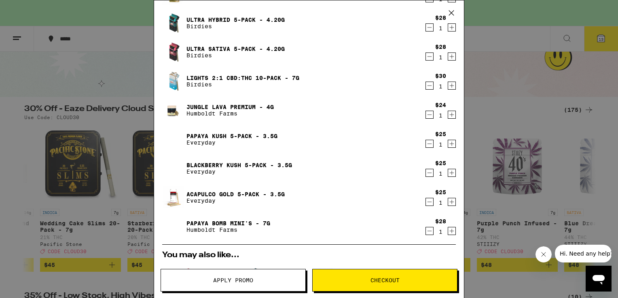
scroll to position [202, 0]
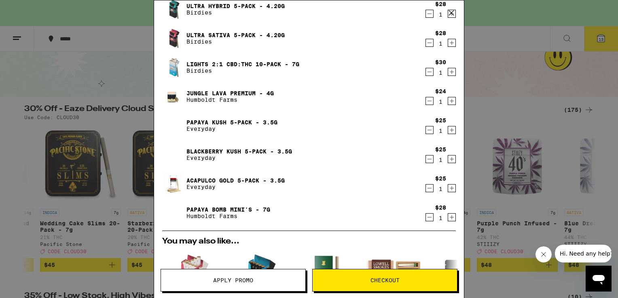
click at [426, 103] on icon "Decrement" at bounding box center [429, 101] width 7 height 10
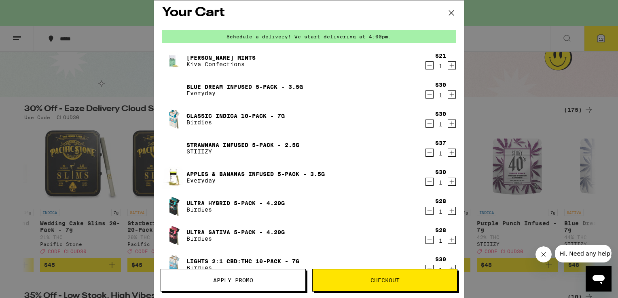
scroll to position [0, 0]
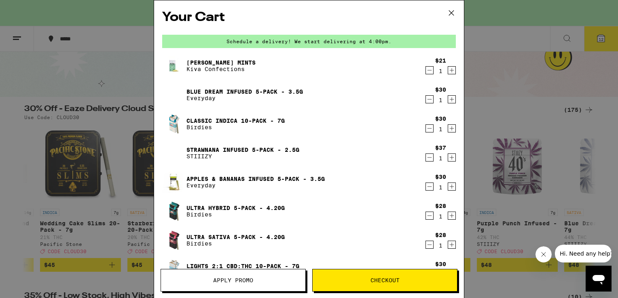
click at [426, 73] on icon "Decrement" at bounding box center [429, 71] width 7 height 10
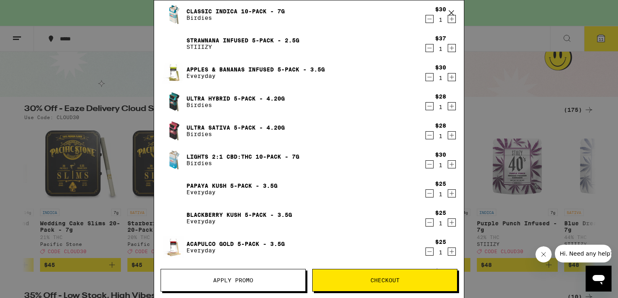
scroll to position [121, 0]
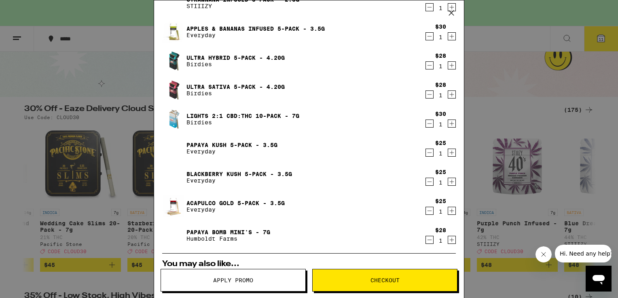
click at [426, 38] on icon "Decrement" at bounding box center [429, 37] width 7 height 10
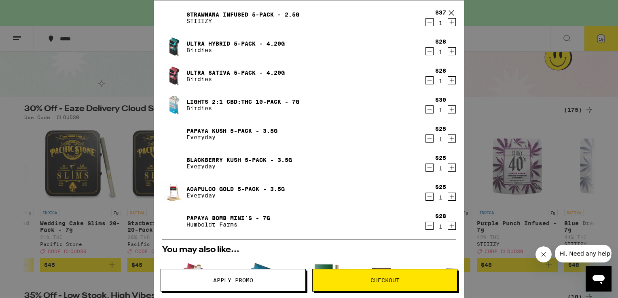
scroll to position [81, 0]
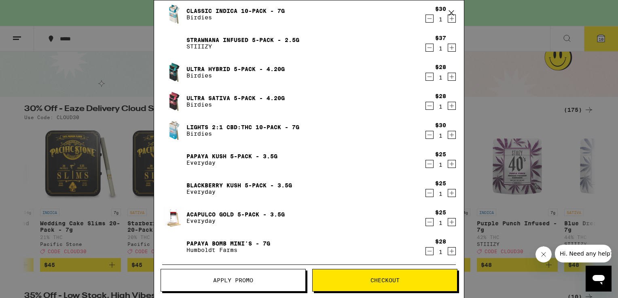
click at [426, 46] on icon "Decrement" at bounding box center [429, 48] width 7 height 10
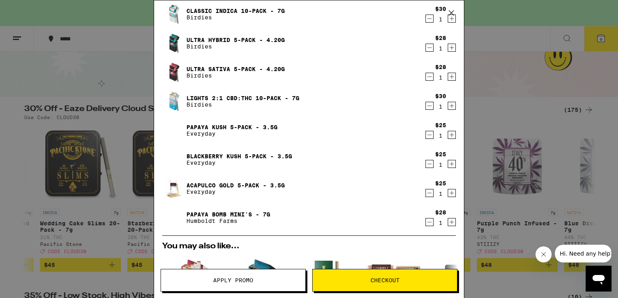
click at [426, 107] on icon "Decrement" at bounding box center [429, 106] width 7 height 10
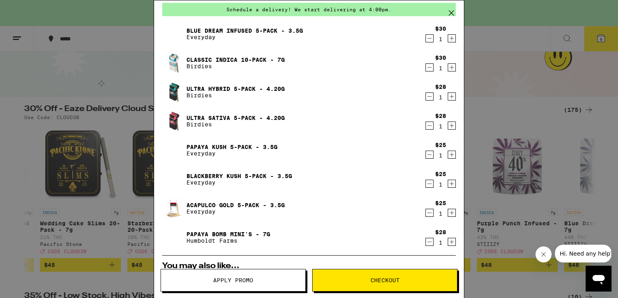
scroll to position [45, 0]
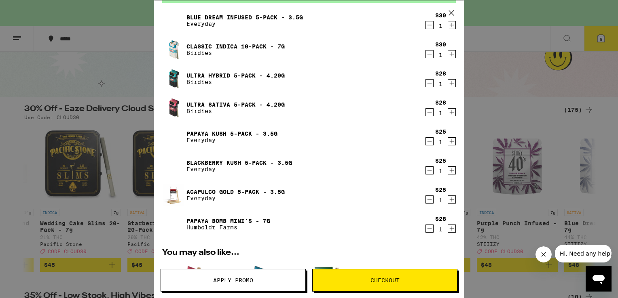
click at [426, 199] on icon "Decrement" at bounding box center [429, 200] width 7 height 10
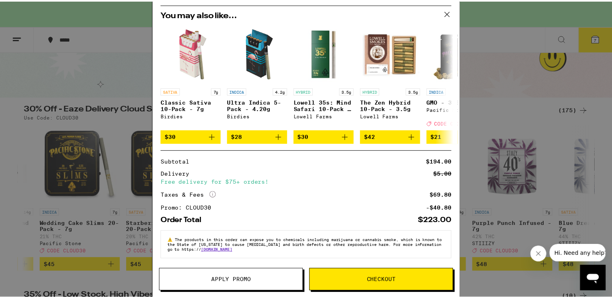
scroll to position [259, 0]
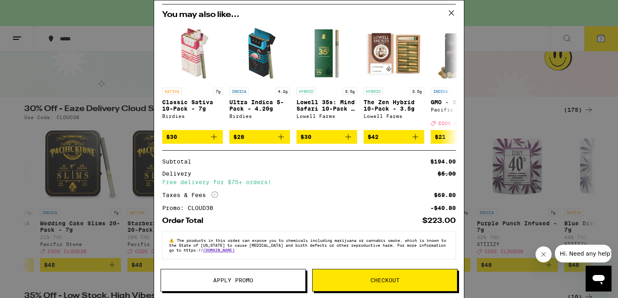
click at [449, 12] on icon at bounding box center [451, 13] width 12 height 12
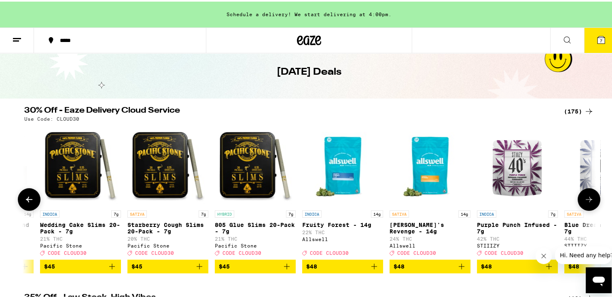
click at [584, 201] on icon at bounding box center [589, 198] width 10 height 10
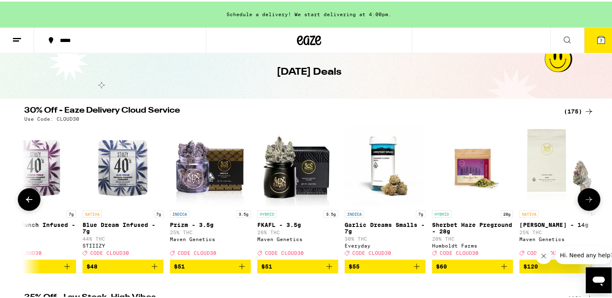
click at [584, 201] on icon at bounding box center [589, 198] width 10 height 10
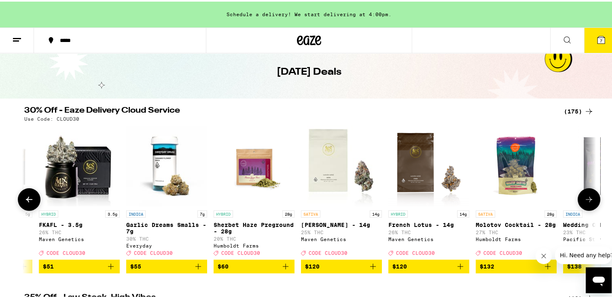
scroll to position [0, 14715]
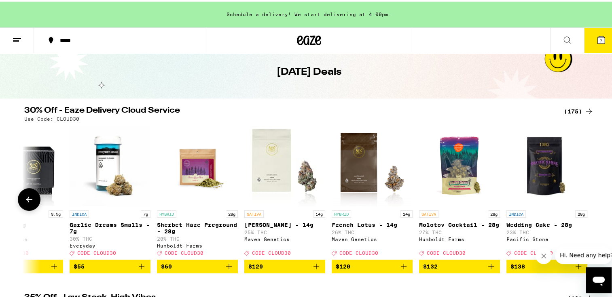
click at [26, 200] on icon at bounding box center [29, 198] width 10 height 10
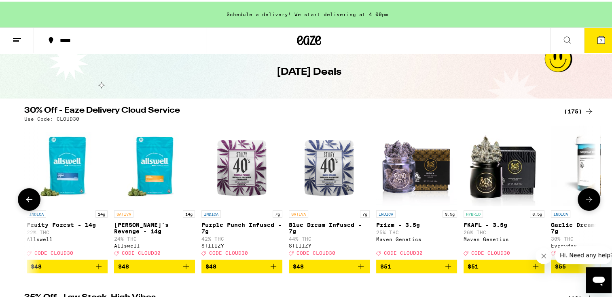
click at [26, 199] on icon at bounding box center [29, 198] width 6 height 6
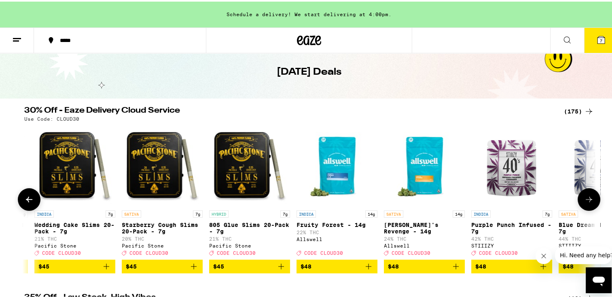
click at [26, 199] on icon at bounding box center [29, 198] width 6 height 6
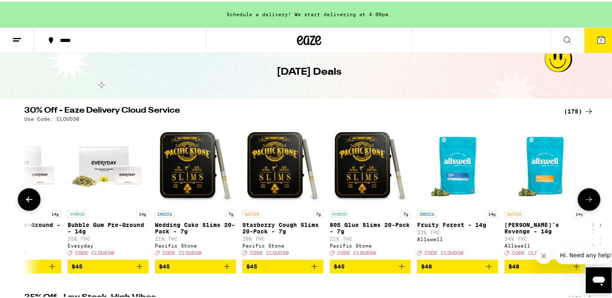
click at [26, 199] on icon at bounding box center [29, 198] width 6 height 6
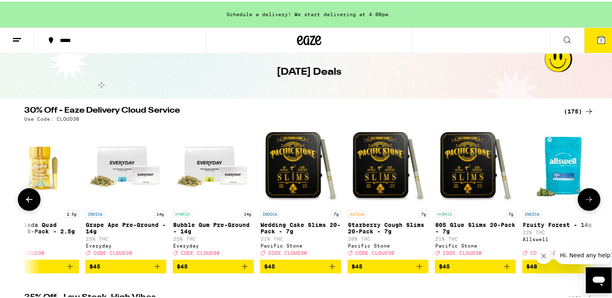
click at [26, 199] on icon at bounding box center [29, 198] width 6 height 6
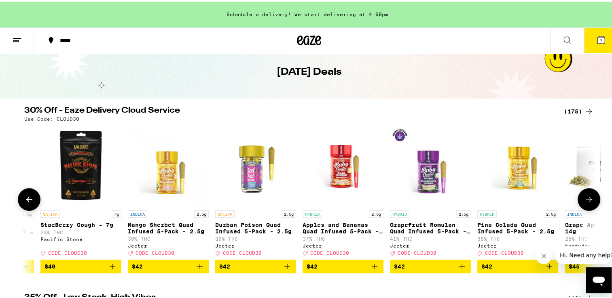
click at [26, 199] on icon at bounding box center [29, 198] width 6 height 6
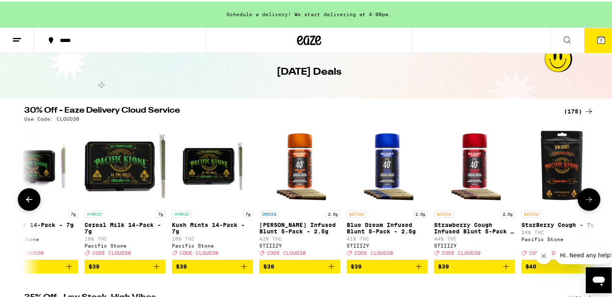
click at [26, 199] on icon at bounding box center [29, 198] width 6 height 6
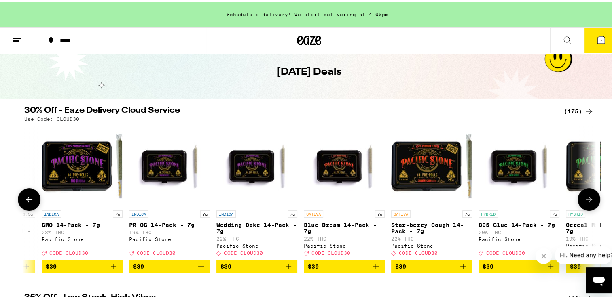
click at [26, 199] on icon at bounding box center [29, 198] width 6 height 6
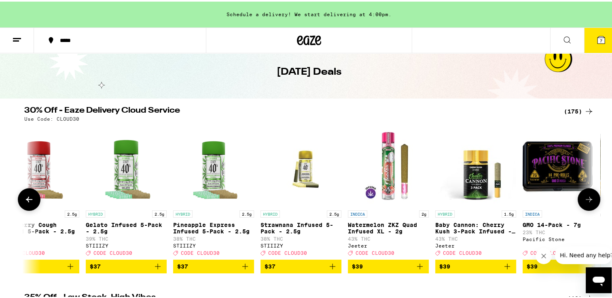
click at [26, 199] on icon at bounding box center [29, 198] width 6 height 6
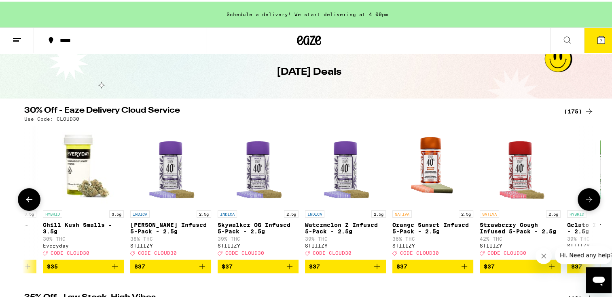
click at [26, 199] on icon at bounding box center [29, 198] width 6 height 6
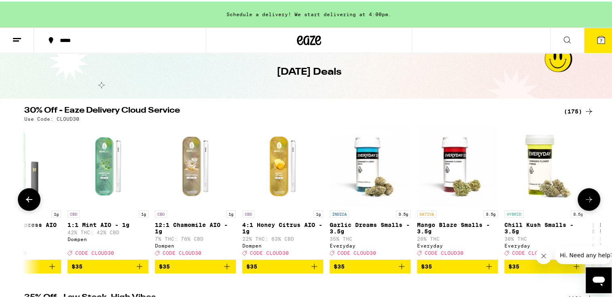
scroll to position [0, 10855]
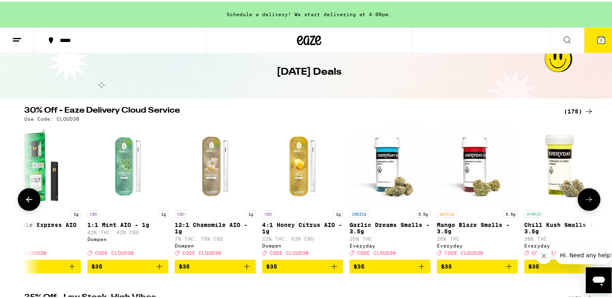
click at [26, 203] on icon at bounding box center [29, 198] width 10 height 10
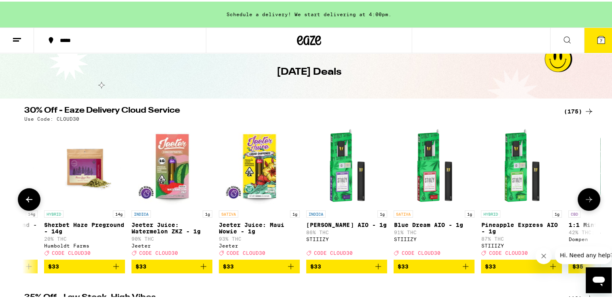
click at [26, 203] on icon at bounding box center [29, 198] width 10 height 10
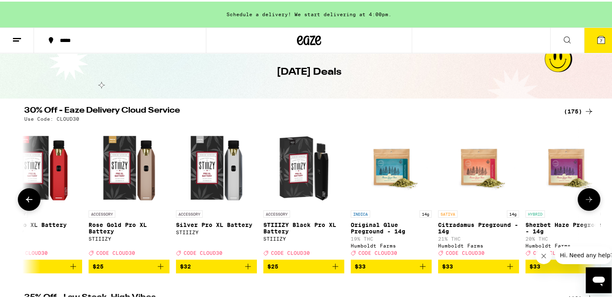
click at [26, 203] on icon at bounding box center [29, 198] width 10 height 10
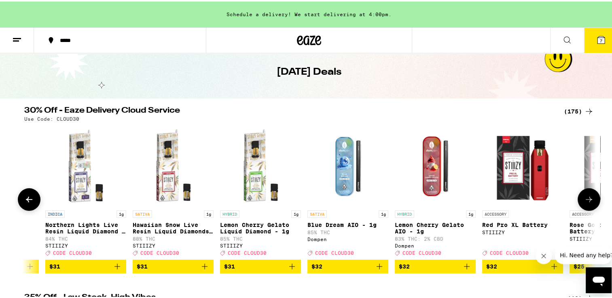
click at [26, 203] on icon at bounding box center [29, 198] width 10 height 10
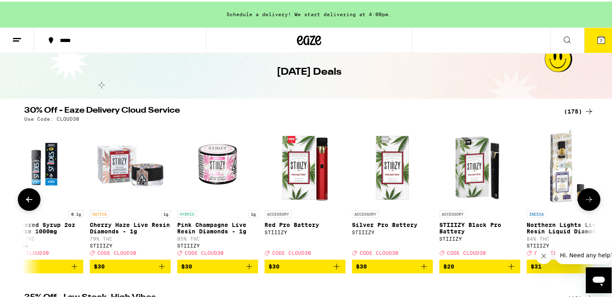
click at [26, 203] on icon at bounding box center [29, 198] width 10 height 10
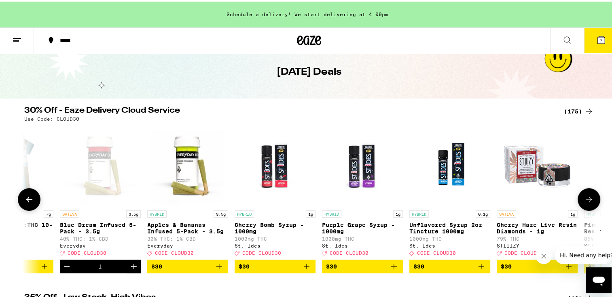
scroll to position [0, 8449]
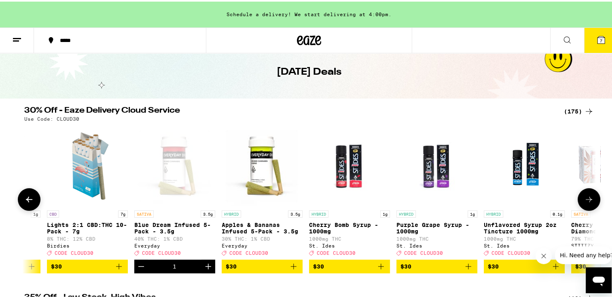
click at [26, 203] on icon at bounding box center [29, 198] width 10 height 10
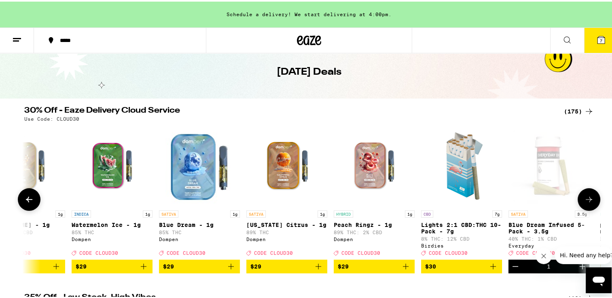
scroll to position [0, 7969]
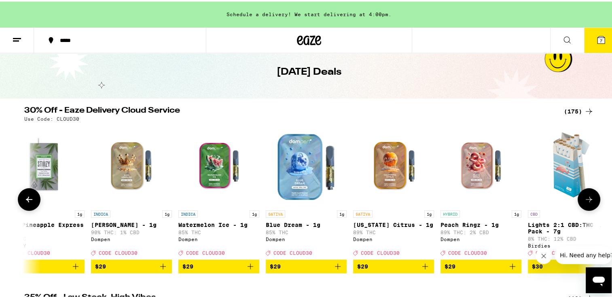
click at [26, 203] on icon at bounding box center [29, 198] width 10 height 10
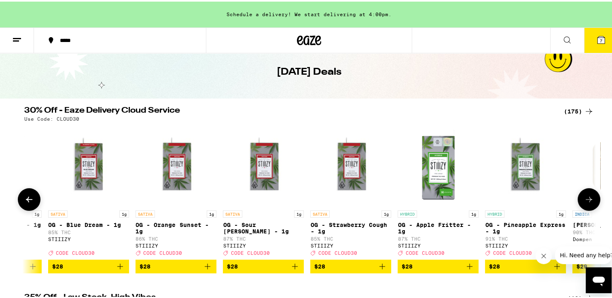
click at [26, 203] on icon at bounding box center [29, 198] width 10 height 10
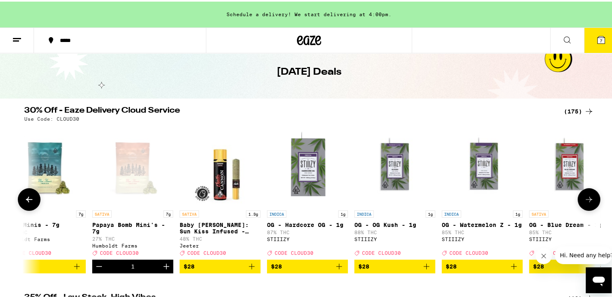
click at [26, 203] on icon at bounding box center [29, 198] width 10 height 10
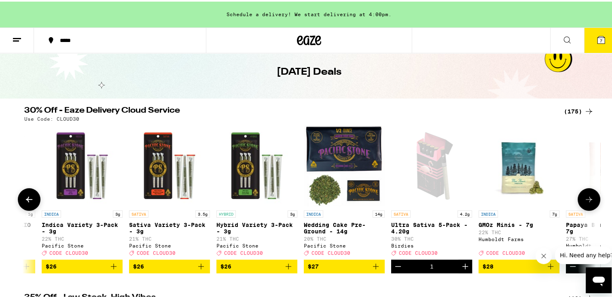
scroll to position [0, 6526]
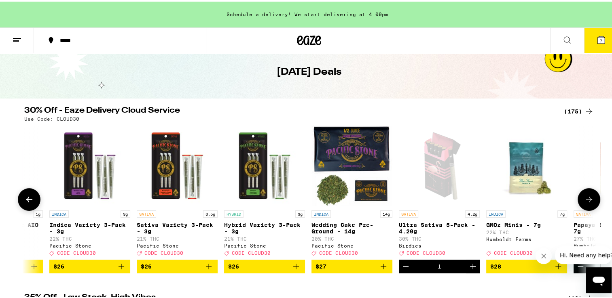
click at [26, 203] on icon at bounding box center [29, 198] width 10 height 10
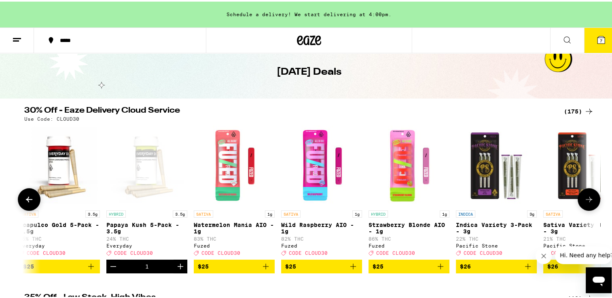
scroll to position [0, 6044]
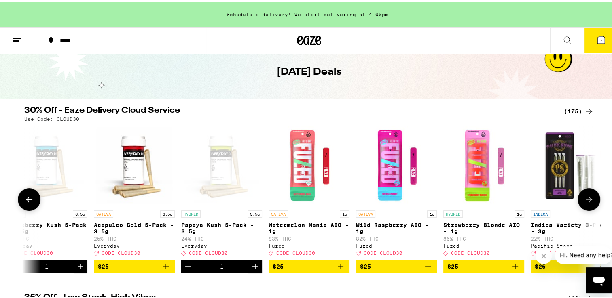
click at [26, 203] on icon at bounding box center [29, 198] width 10 height 10
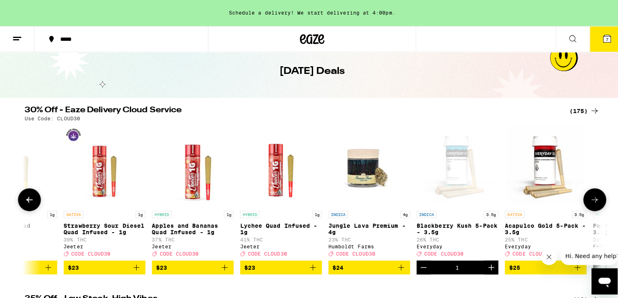
scroll to position [0, 5564]
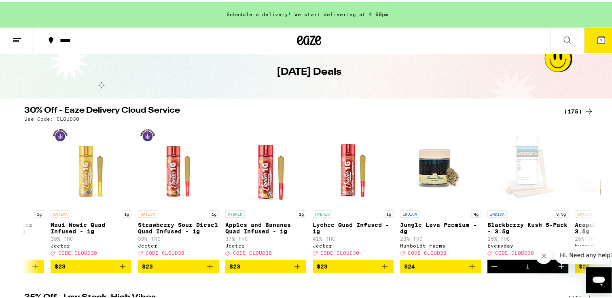
click at [596, 40] on icon at bounding box center [601, 39] width 10 height 10
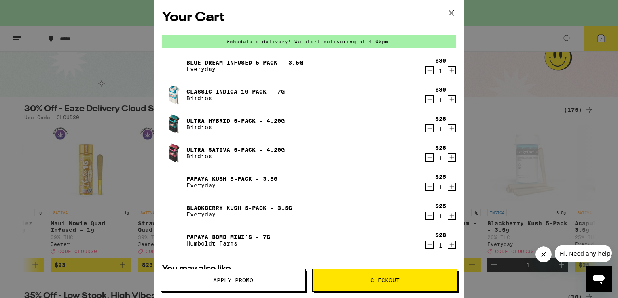
click at [426, 72] on icon "Decrement" at bounding box center [429, 71] width 7 height 10
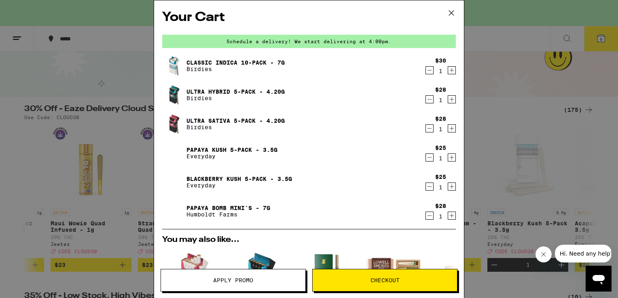
click at [426, 215] on icon "Decrement" at bounding box center [429, 216] width 7 height 10
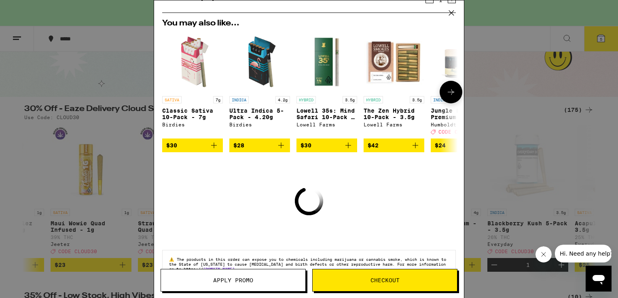
scroll to position [201, 0]
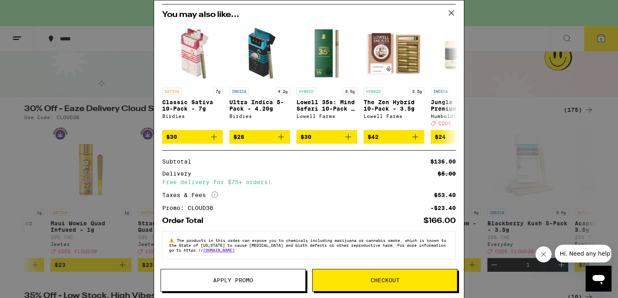
click at [366, 279] on span "Checkout" at bounding box center [385, 281] width 144 height 6
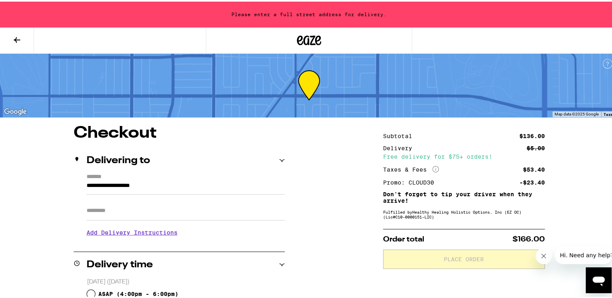
click at [130, 217] on input "Apt/Suite" at bounding box center [186, 209] width 198 height 19
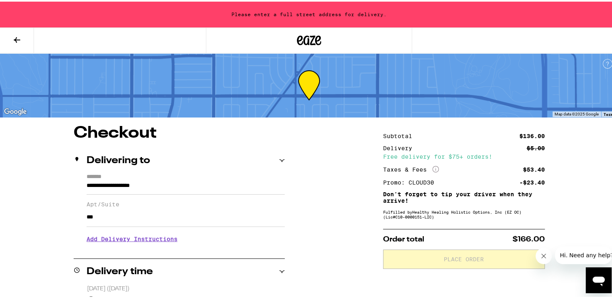
type input "***"
click at [74, 216] on div "**********" at bounding box center [179, 210] width 211 height 76
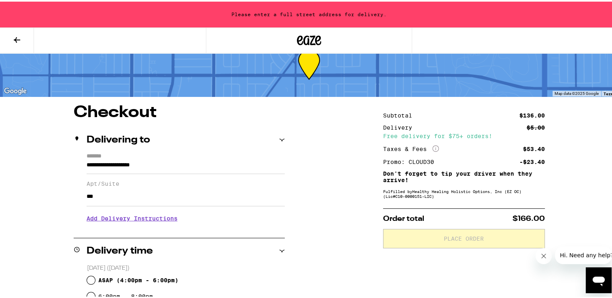
scroll to position [40, 0]
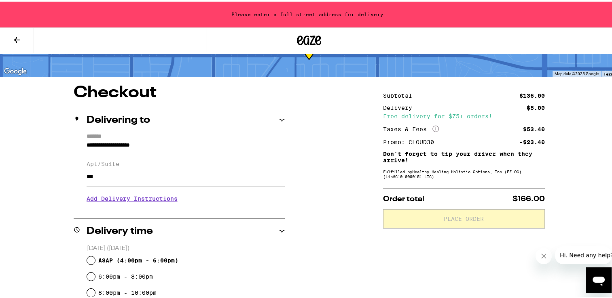
click at [149, 138] on label "*******" at bounding box center [186, 135] width 198 height 7
click at [149, 139] on input "**********" at bounding box center [186, 146] width 198 height 14
click at [148, 140] on input "**********" at bounding box center [186, 146] width 198 height 14
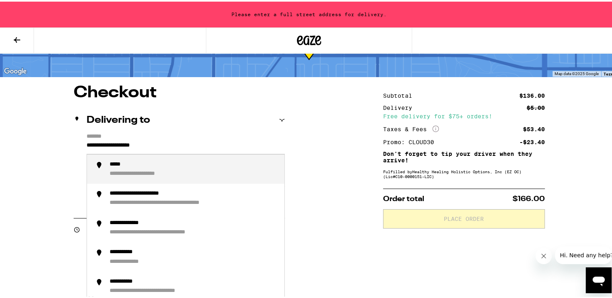
drag, startPoint x: 174, startPoint y: 145, endPoint x: 54, endPoint y: 142, distance: 119.7
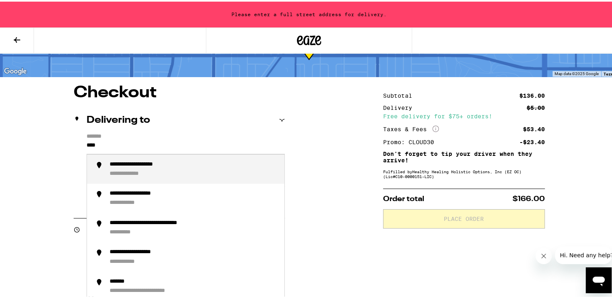
click at [113, 169] on div "**********" at bounding box center [194, 168] width 168 height 17
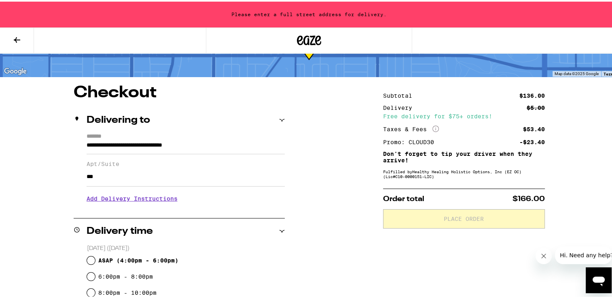
type input "**********"
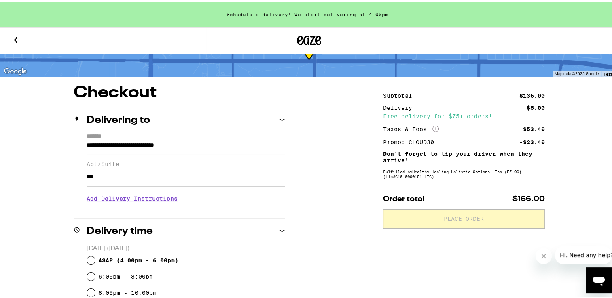
click at [165, 197] on h3 "Add Delivery Instructions" at bounding box center [186, 197] width 198 height 19
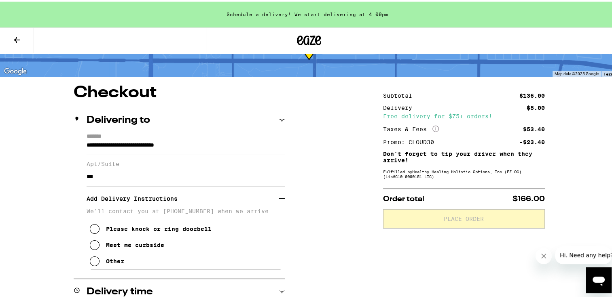
click at [92, 264] on icon at bounding box center [95, 260] width 10 height 10
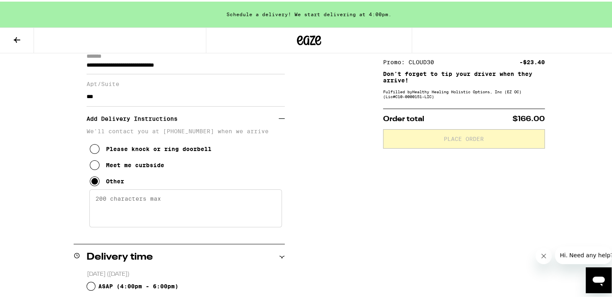
scroll to position [121, 0]
click at [101, 198] on textarea "Enter any other delivery instructions you want driver to know" at bounding box center [185, 206] width 192 height 38
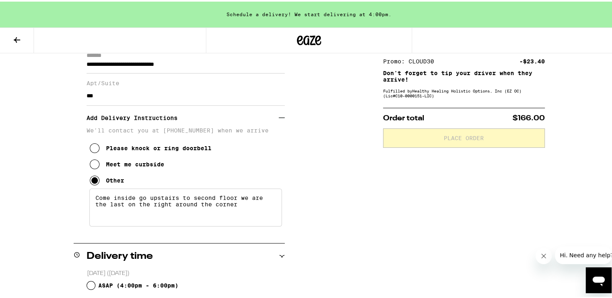
type textarea "Come inside go upstairs to second floor we are the last on the right around the…"
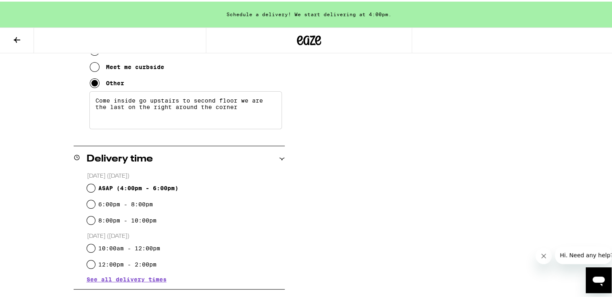
scroll to position [243, 0]
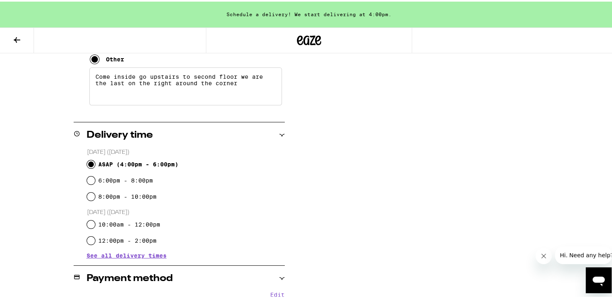
click at [87, 166] on input "ASAP ( 4:00pm - 6:00pm )" at bounding box center [91, 163] width 8 height 8
radio input "true"
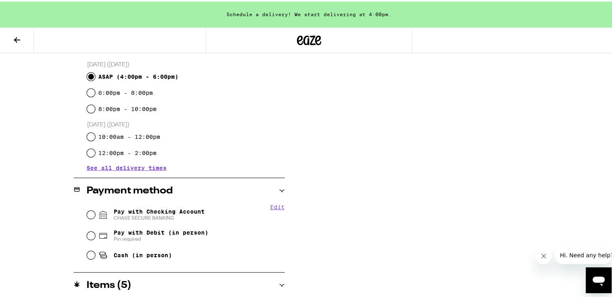
scroll to position [364, 0]
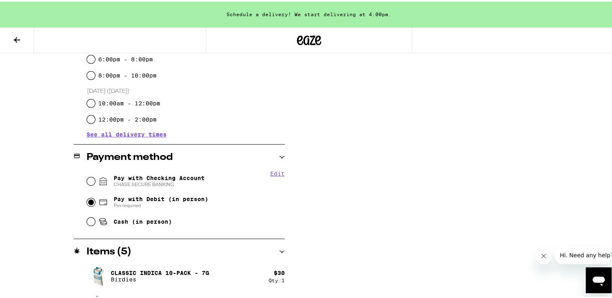
click at [87, 201] on input "Pay with Debit (in person) Pin required" at bounding box center [91, 201] width 8 height 8
radio input "true"
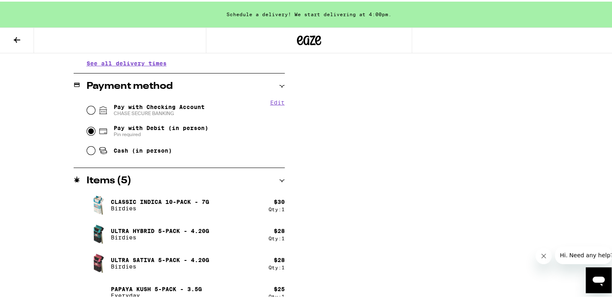
scroll to position [445, 0]
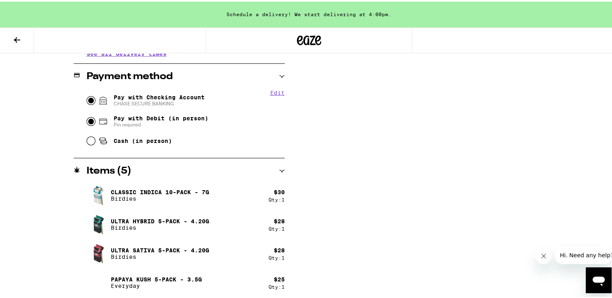
click at [87, 99] on input "Pay with Checking Account CHASE SECURE BANKING" at bounding box center [91, 99] width 8 height 8
radio input "true"
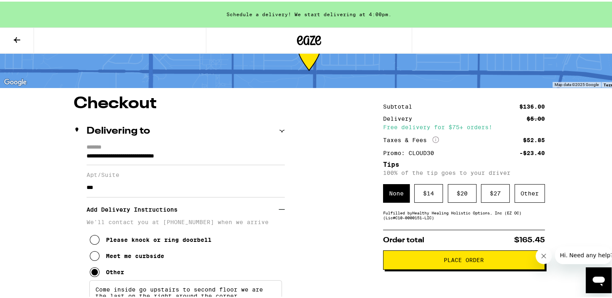
scroll to position [81, 0]
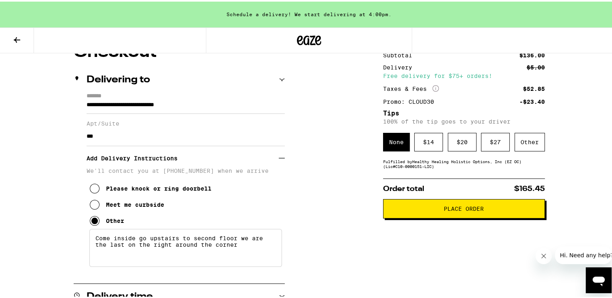
click at [511, 213] on button "Place Order" at bounding box center [464, 207] width 162 height 19
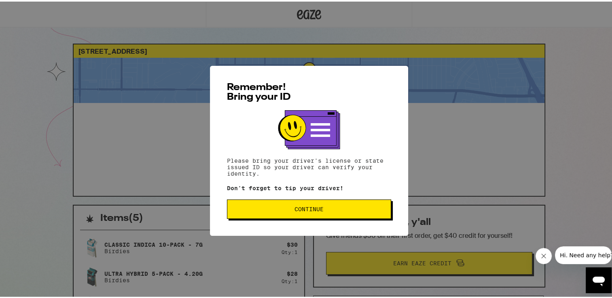
click at [309, 205] on span "Continue" at bounding box center [308, 208] width 29 height 6
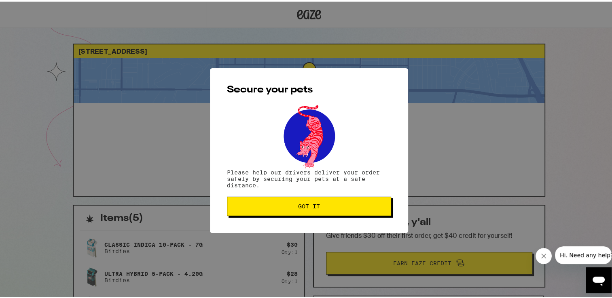
click at [305, 205] on span "Got it" at bounding box center [309, 205] width 22 height 6
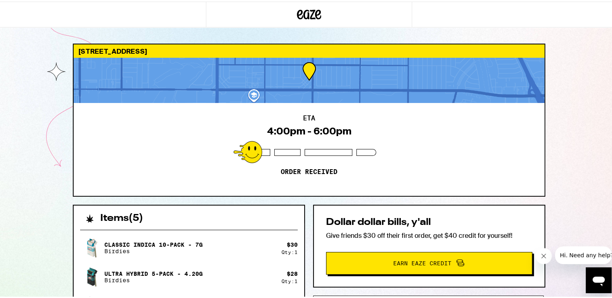
click at [23, 104] on div "4195 N Viking Way Long Beach 90808 ETA 4:00pm - 6:00pm Order received Items ( 5…" at bounding box center [309, 252] width 618 height 505
